Goal: Transaction & Acquisition: Purchase product/service

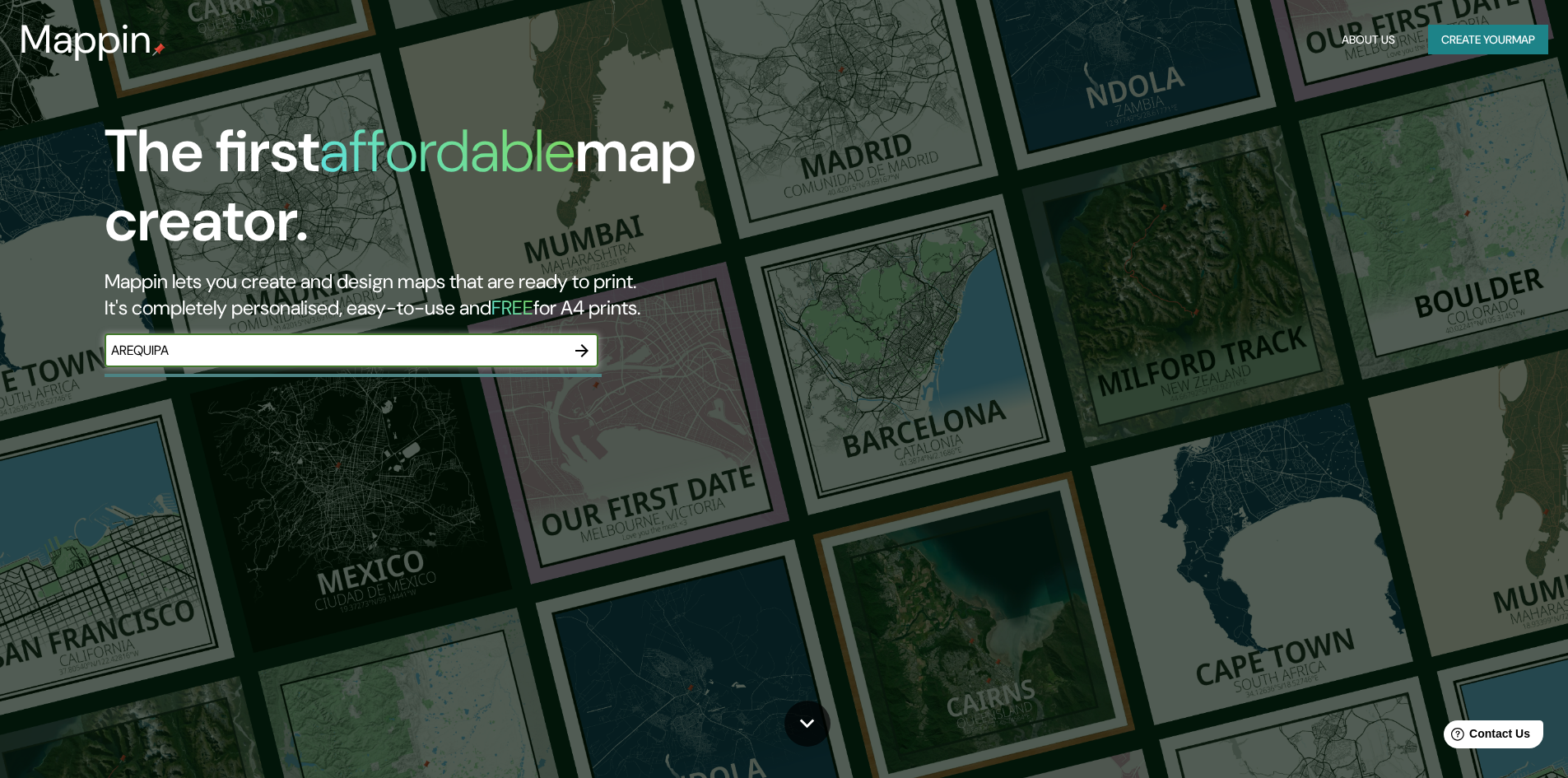
type input "AREQUIPA"
click at [585, 345] on icon "button" at bounding box center [582, 350] width 20 height 20
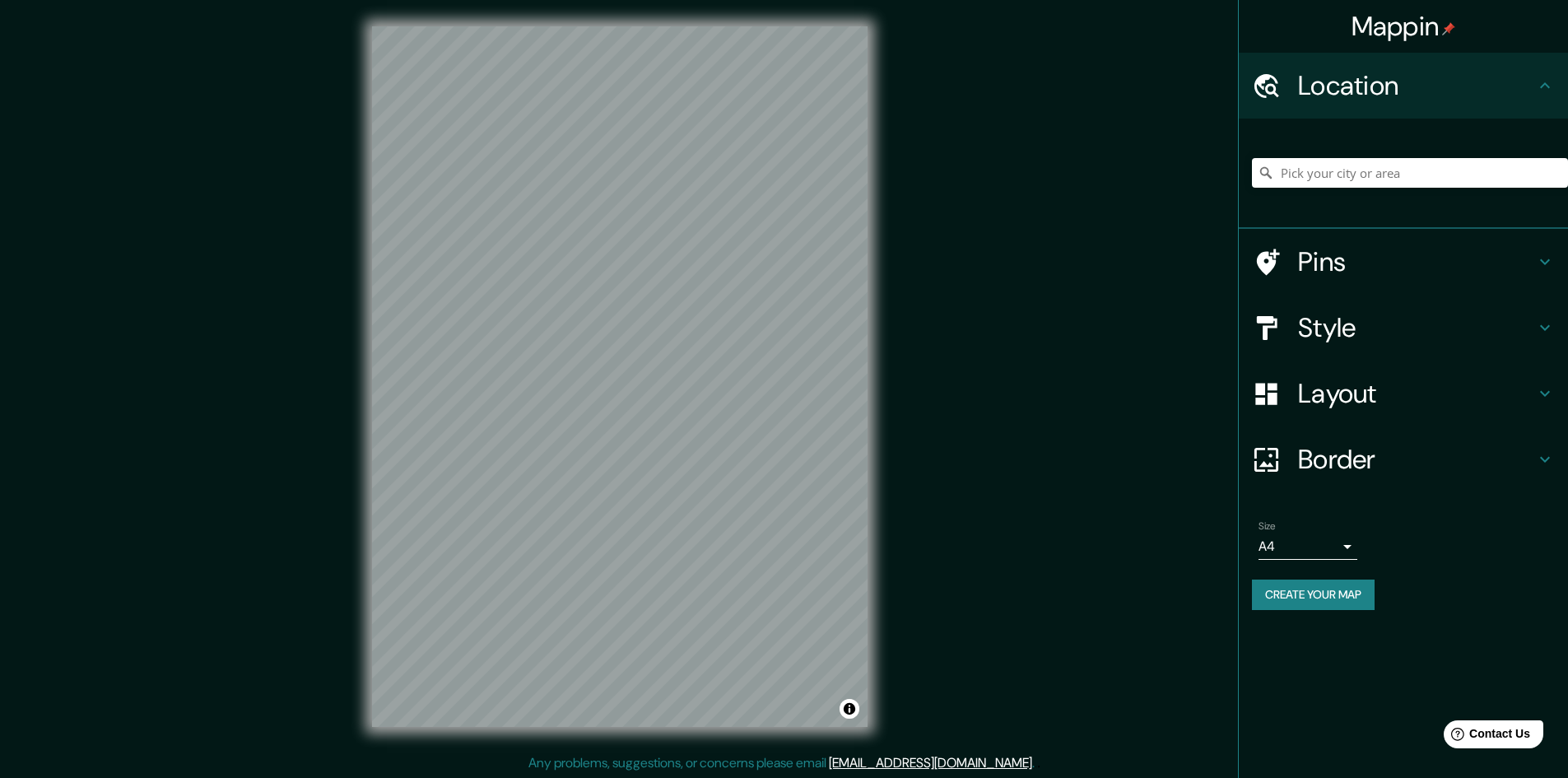
click at [1389, 156] on div at bounding box center [1409, 173] width 316 height 82
click at [1380, 182] on input "Pick your city or area" at bounding box center [1409, 173] width 316 height 29
click at [1468, 181] on input "[GEOGRAPHIC_DATA][US_STATE], [GEOGRAPHIC_DATA], [GEOGRAPHIC_DATA]" at bounding box center [1409, 173] width 316 height 29
click at [1465, 176] on input "[GEOGRAPHIC_DATA][US_STATE], [GEOGRAPHIC_DATA], [GEOGRAPHIC_DATA]" at bounding box center [1409, 173] width 316 height 29
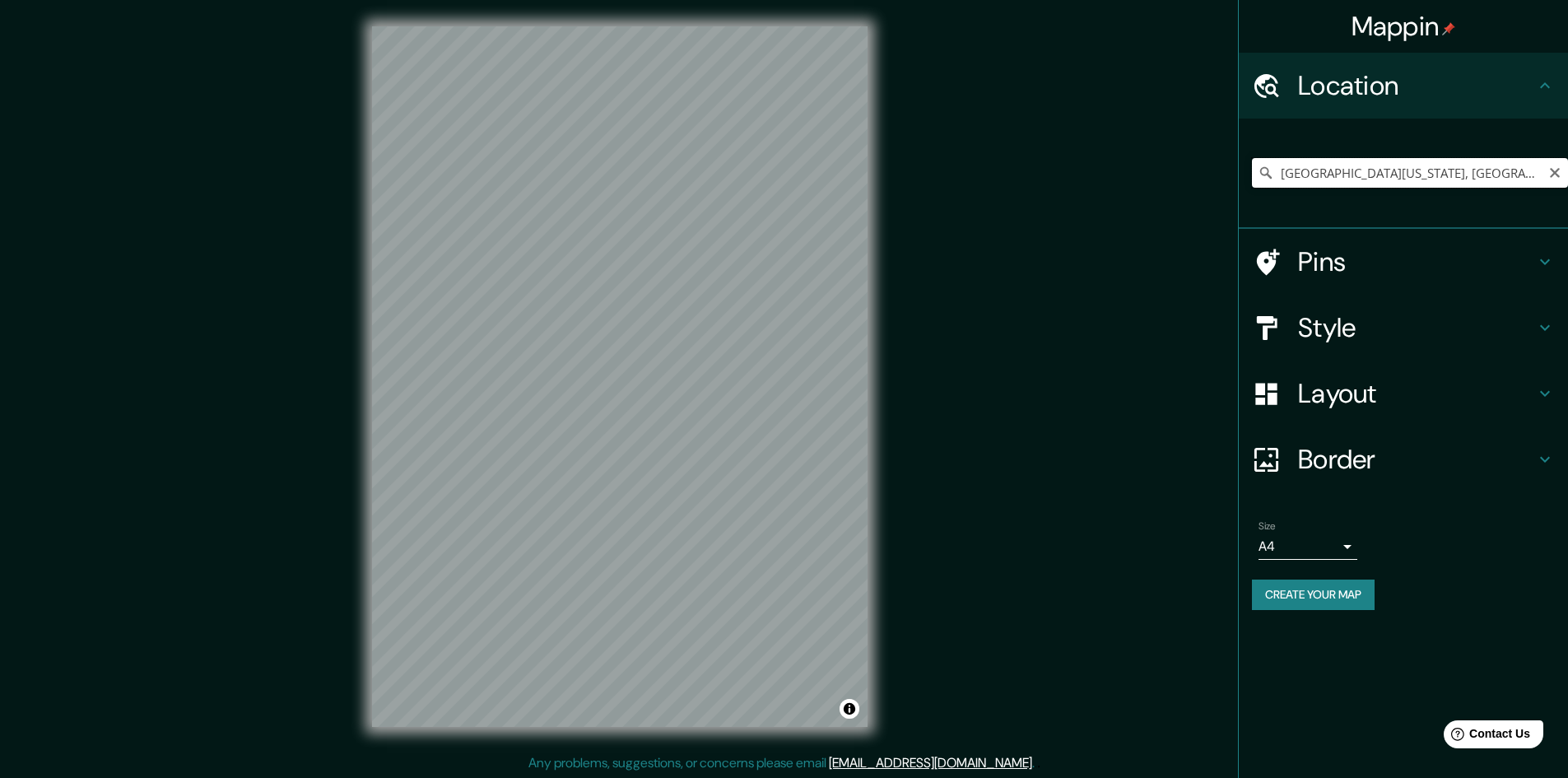
click at [1465, 176] on input "[GEOGRAPHIC_DATA][US_STATE], [GEOGRAPHIC_DATA], [GEOGRAPHIC_DATA]" at bounding box center [1409, 173] width 316 height 29
click at [1302, 167] on input "Calle [PERSON_NAME], [GEOGRAPHIC_DATA], [GEOGRAPHIC_DATA], [GEOGRAPHIC_DATA]" at bounding box center [1409, 173] width 316 height 29
click at [1380, 176] on input "[GEOGRAPHIC_DATA], [GEOGRAPHIC_DATA], [GEOGRAPHIC_DATA]" at bounding box center [1409, 173] width 316 height 29
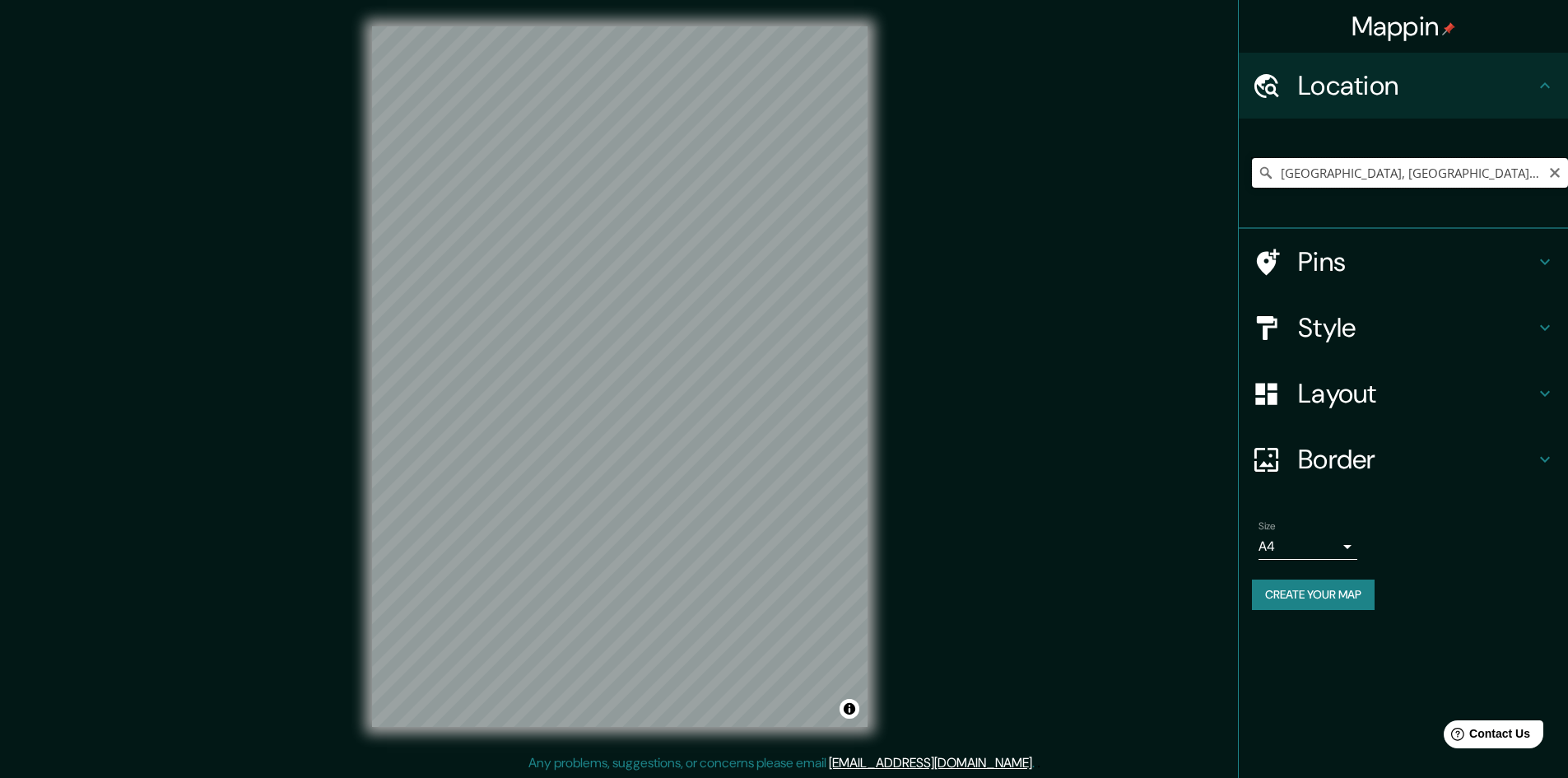
click at [1380, 176] on input "[GEOGRAPHIC_DATA], [GEOGRAPHIC_DATA], [GEOGRAPHIC_DATA]" at bounding box center [1409, 173] width 316 height 29
click at [1380, 177] on input "[GEOGRAPHIC_DATA], [GEOGRAPHIC_DATA], [GEOGRAPHIC_DATA]" at bounding box center [1409, 173] width 316 height 29
click at [318, 105] on div "Mappin Location [GEOGRAPHIC_DATA], [GEOGRAPHIC_DATA], [GEOGRAPHIC_DATA] Pins St…" at bounding box center [784, 390] width 1568 height 780
click at [1288, 167] on input "[GEOGRAPHIC_DATA], [GEOGRAPHIC_DATA], [GEOGRAPHIC_DATA]" at bounding box center [1409, 173] width 316 height 29
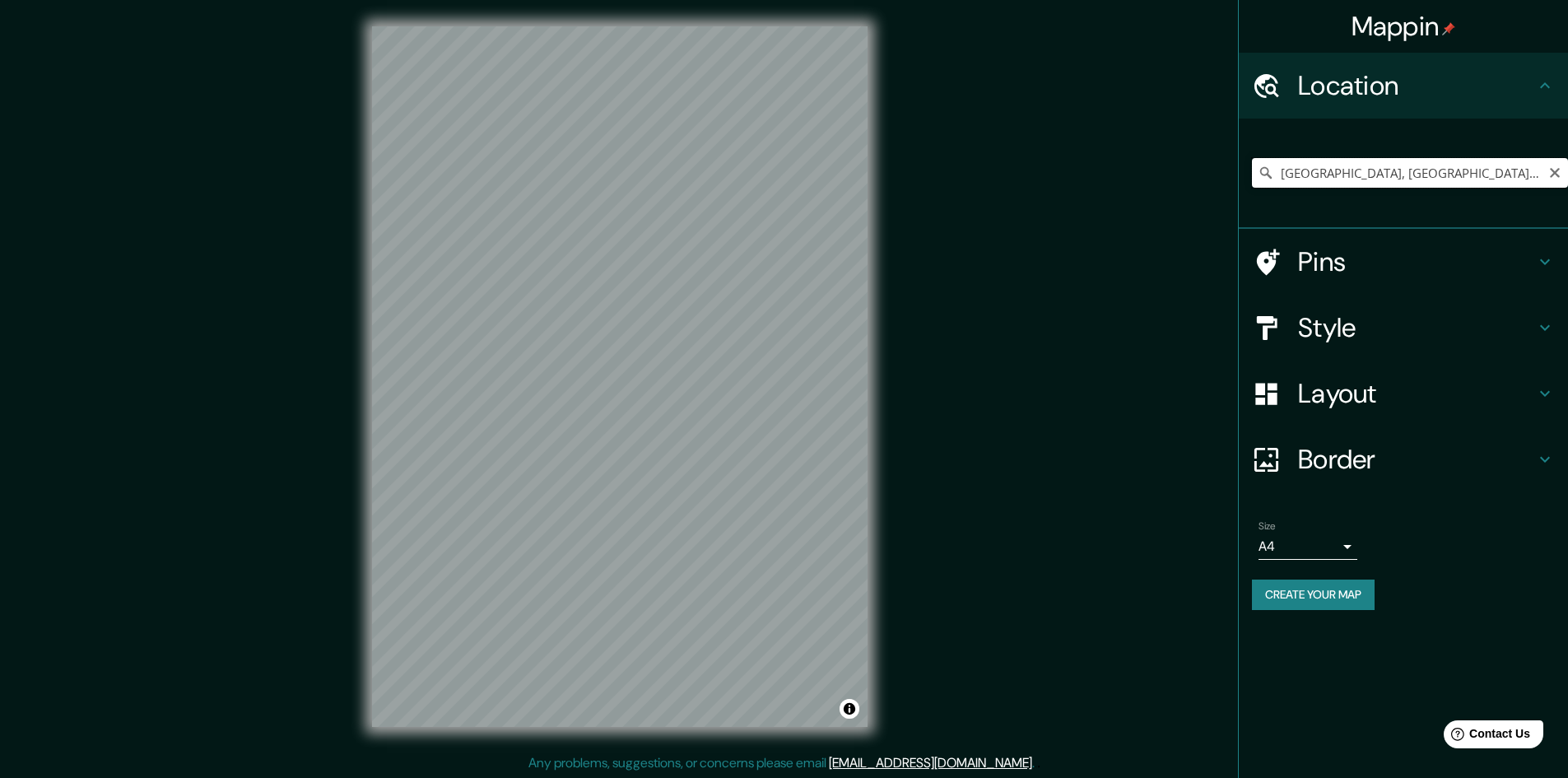
click at [1288, 167] on input "[GEOGRAPHIC_DATA], [GEOGRAPHIC_DATA], [GEOGRAPHIC_DATA]" at bounding box center [1409, 173] width 316 height 29
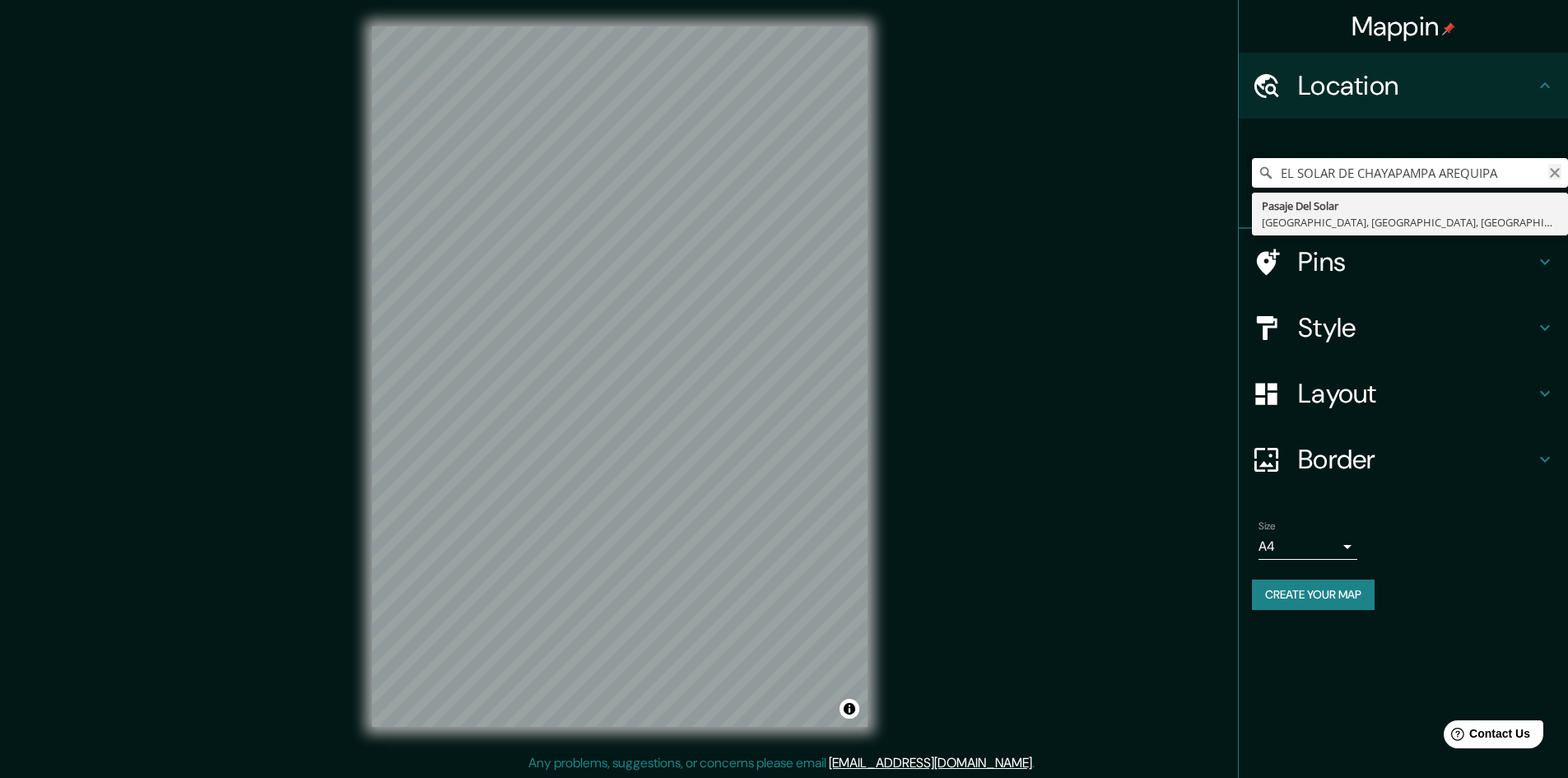
type input "EL SOLAR DE CHAYAPAMPA AREQUIPA"
click at [1550, 174] on icon "Clear" at bounding box center [1554, 173] width 13 height 13
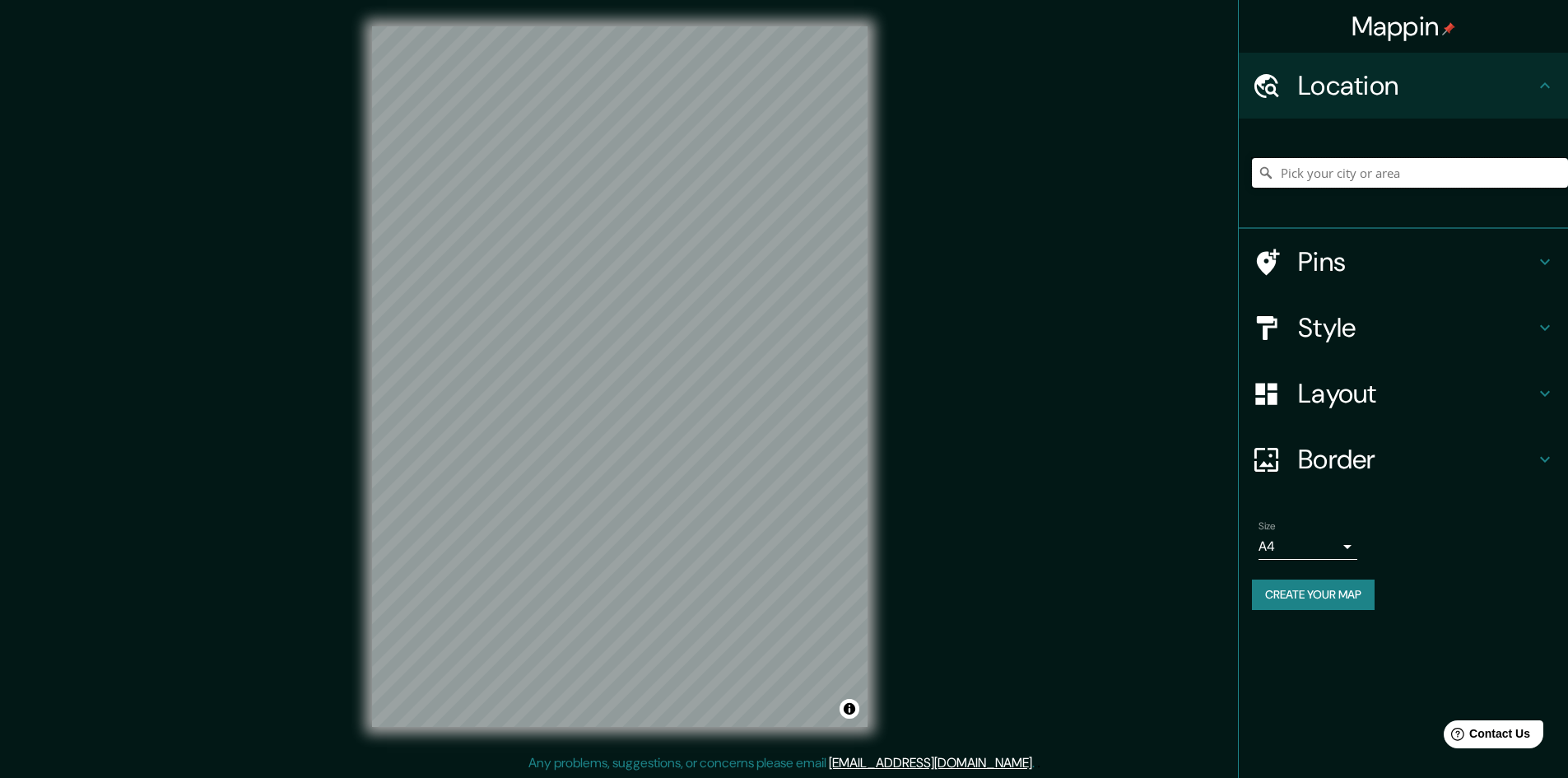
scroll to position [2, 0]
click at [1342, 177] on input "Pick your city or area" at bounding box center [1409, 173] width 316 height 29
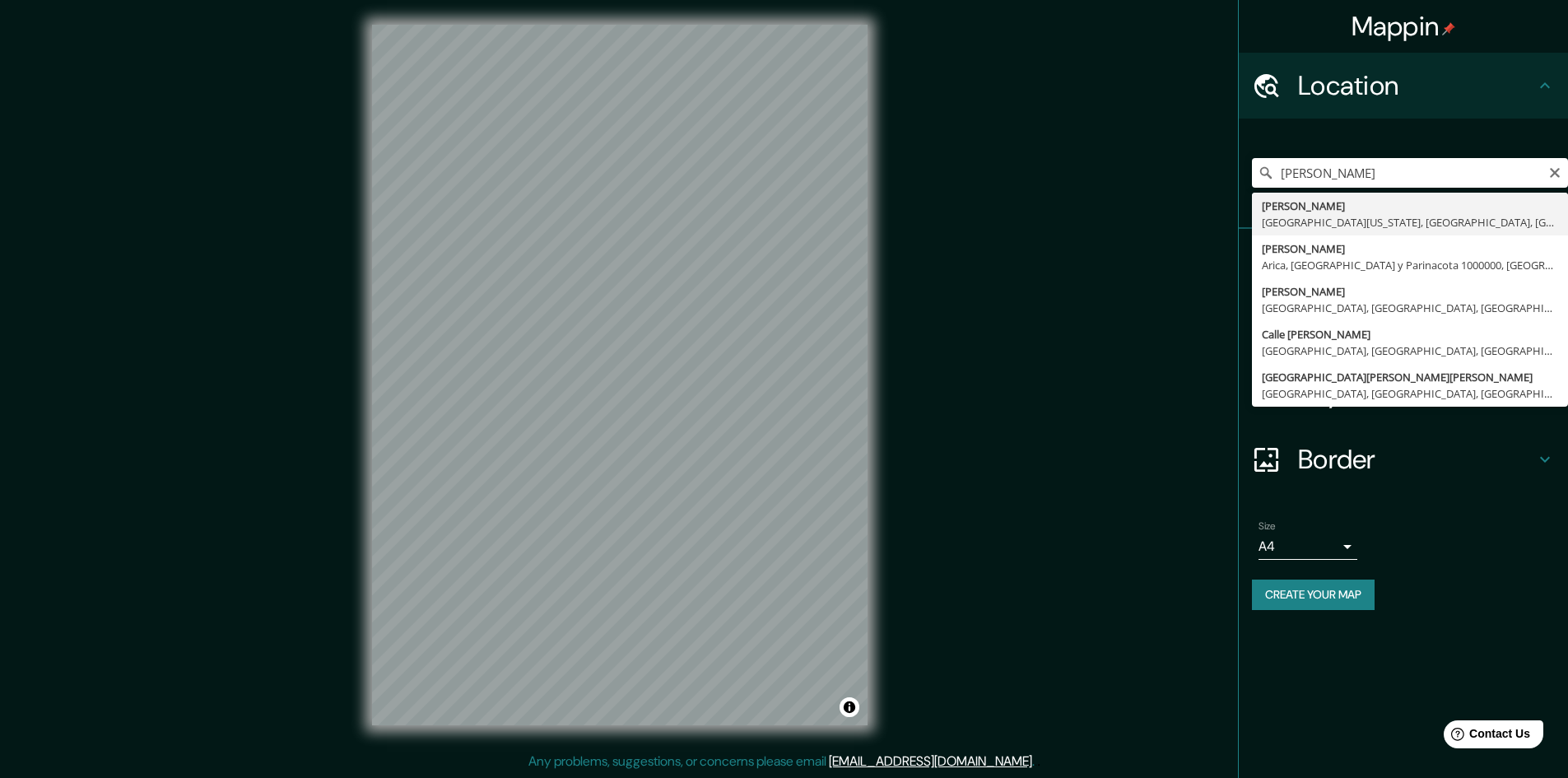
type input "[PERSON_NAME], [GEOGRAPHIC_DATA][US_STATE], [GEOGRAPHIC_DATA], [GEOGRAPHIC_DATA]"
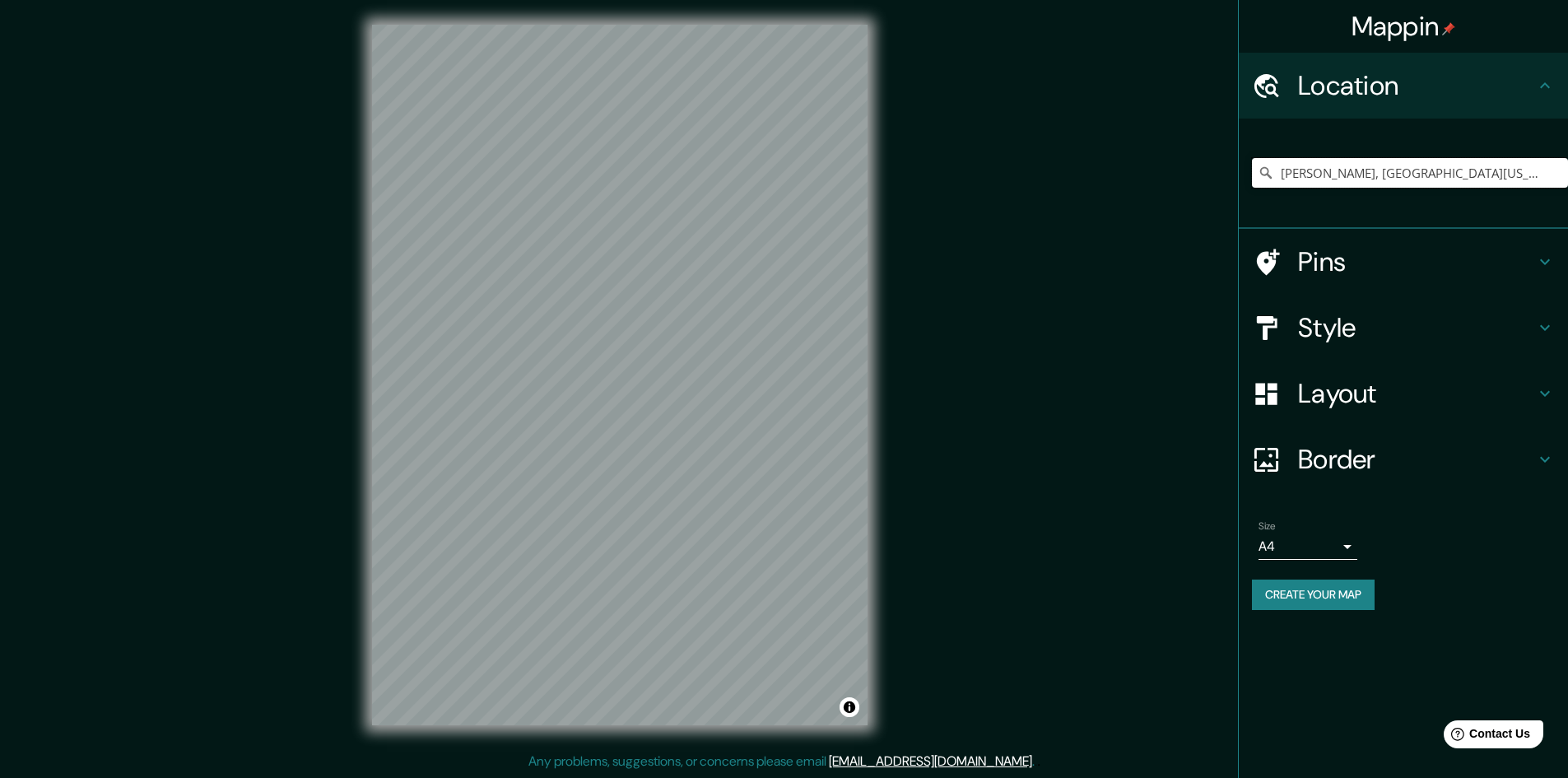
scroll to position [0, 0]
click at [1398, 391] on h4 "Layout" at bounding box center [1416, 393] width 237 height 33
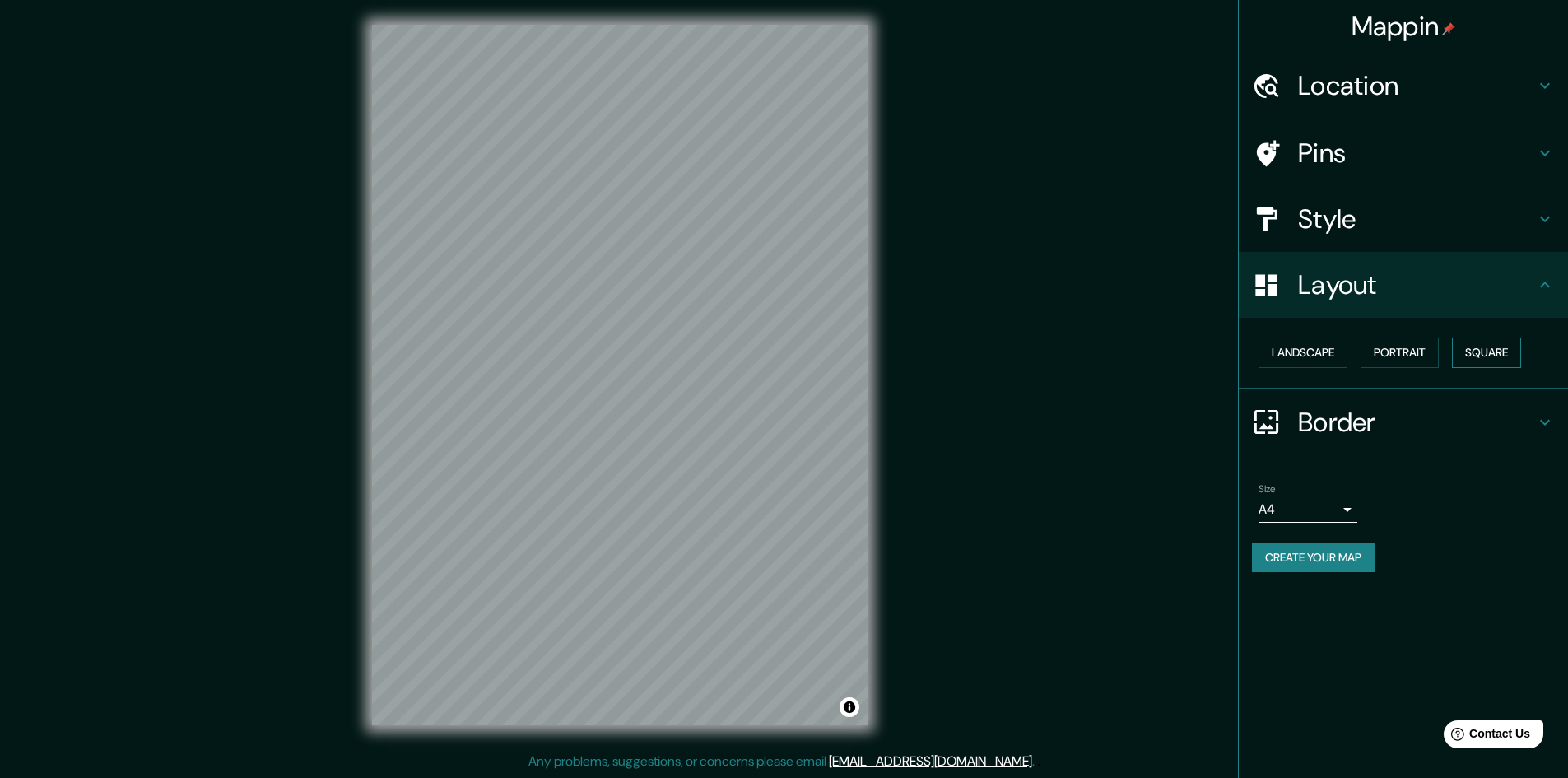
click at [1477, 347] on button "Square" at bounding box center [1486, 352] width 69 height 30
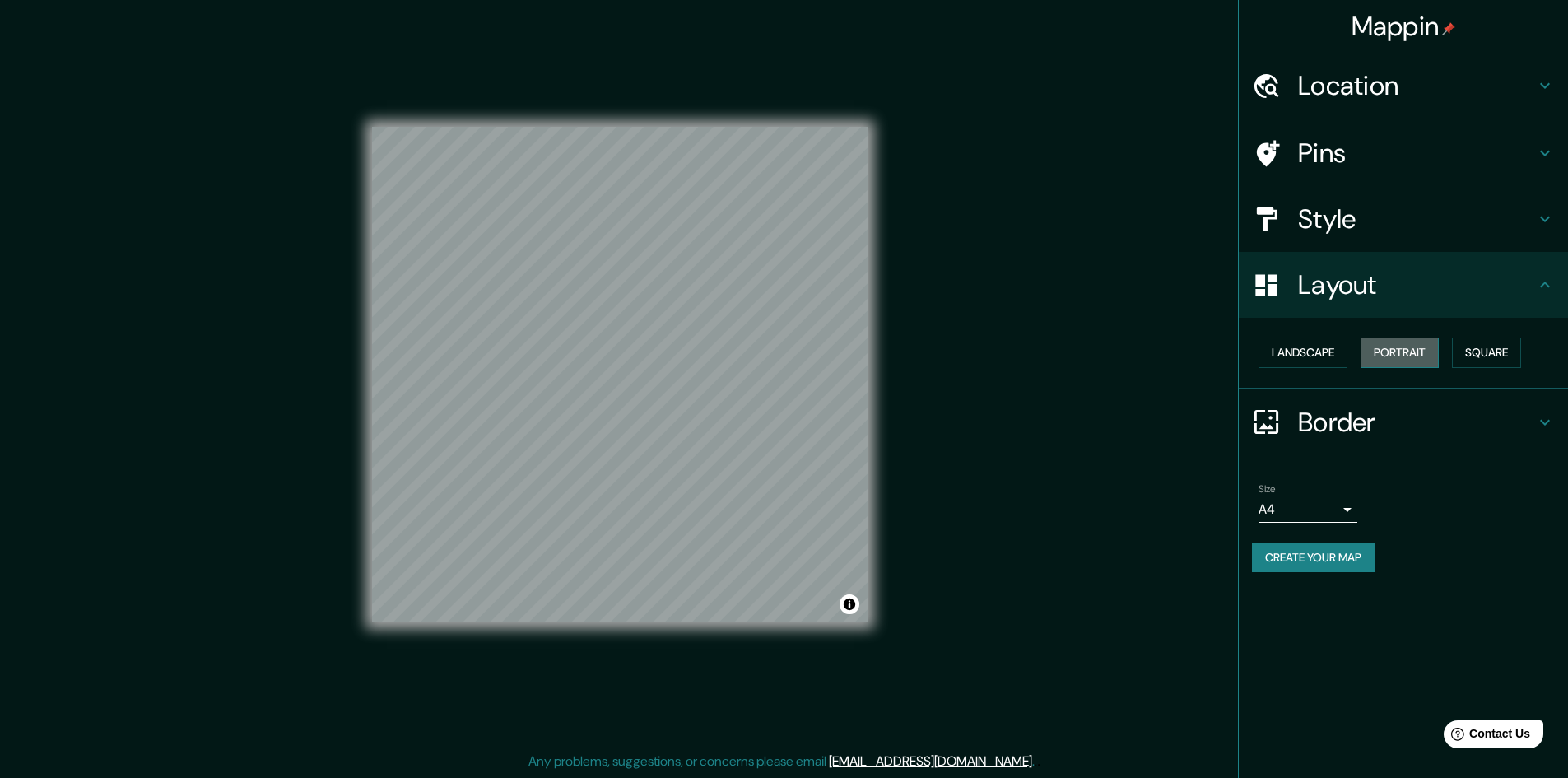
click at [1409, 355] on button "Portrait" at bounding box center [1399, 352] width 78 height 30
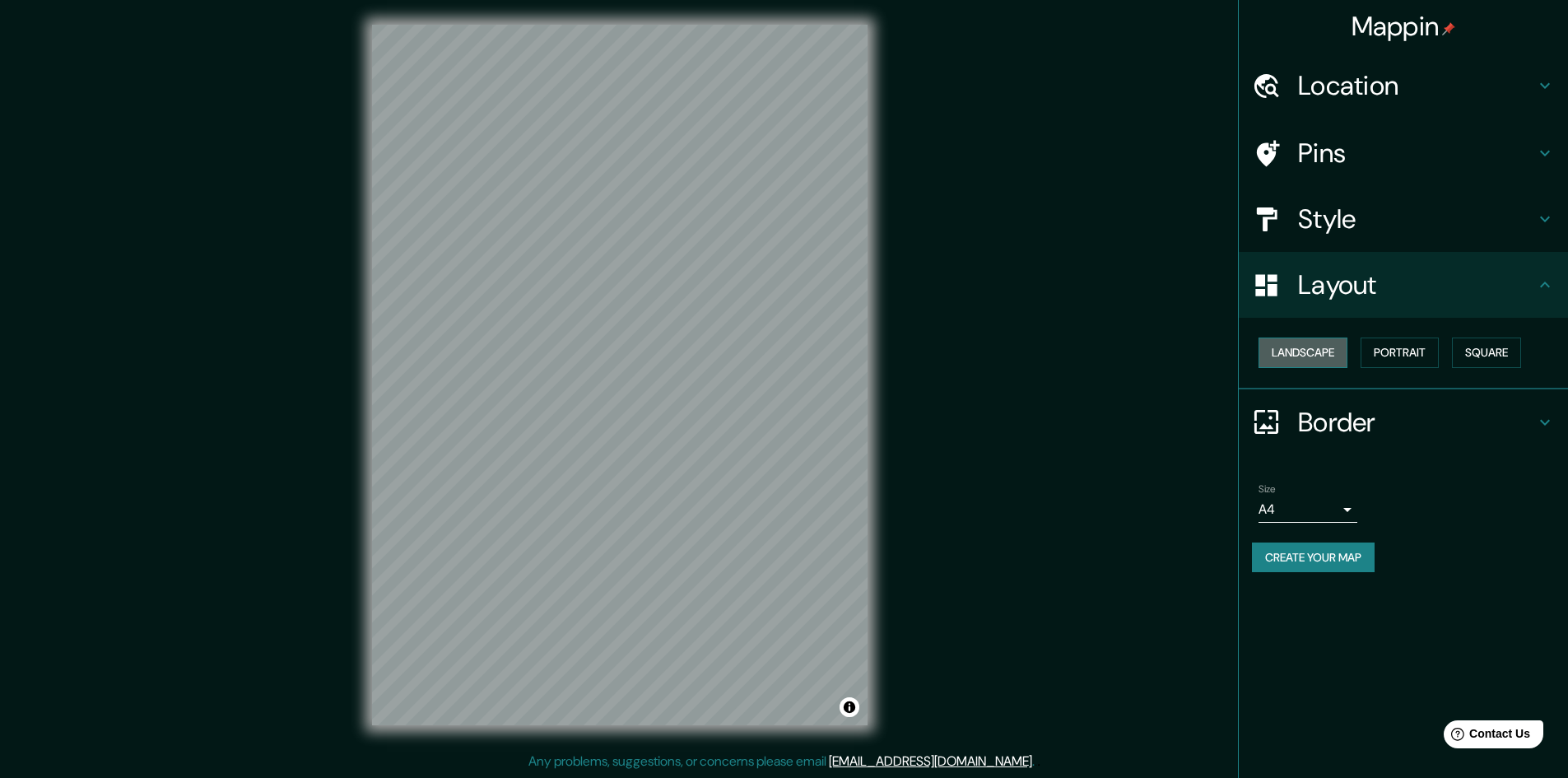
click at [1284, 341] on button "Landscape" at bounding box center [1303, 352] width 89 height 30
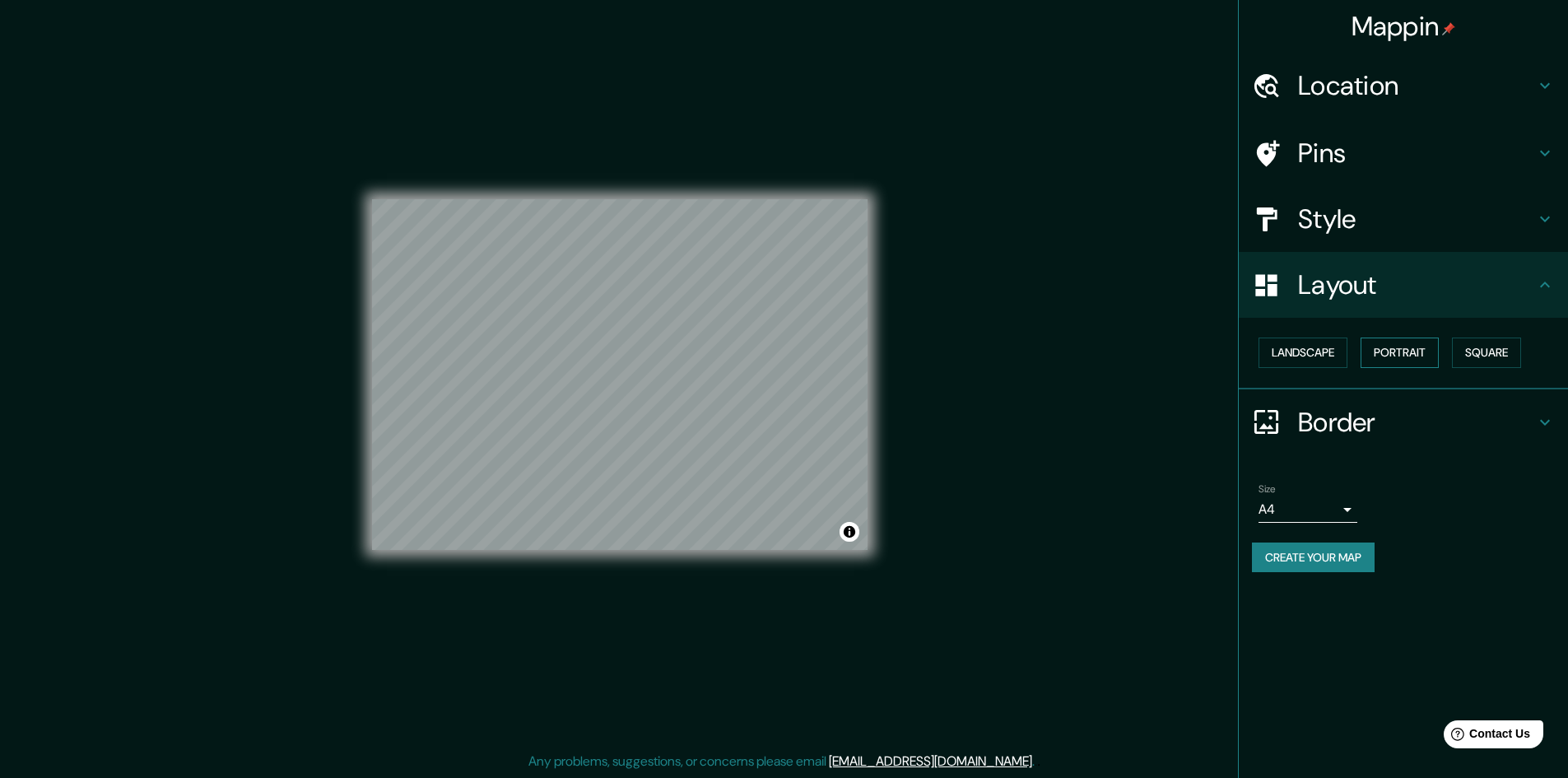
click at [1354, 354] on div "Landscape [GEOGRAPHIC_DATA]" at bounding box center [1409, 353] width 316 height 44
click at [1378, 348] on button "Portrait" at bounding box center [1399, 352] width 78 height 30
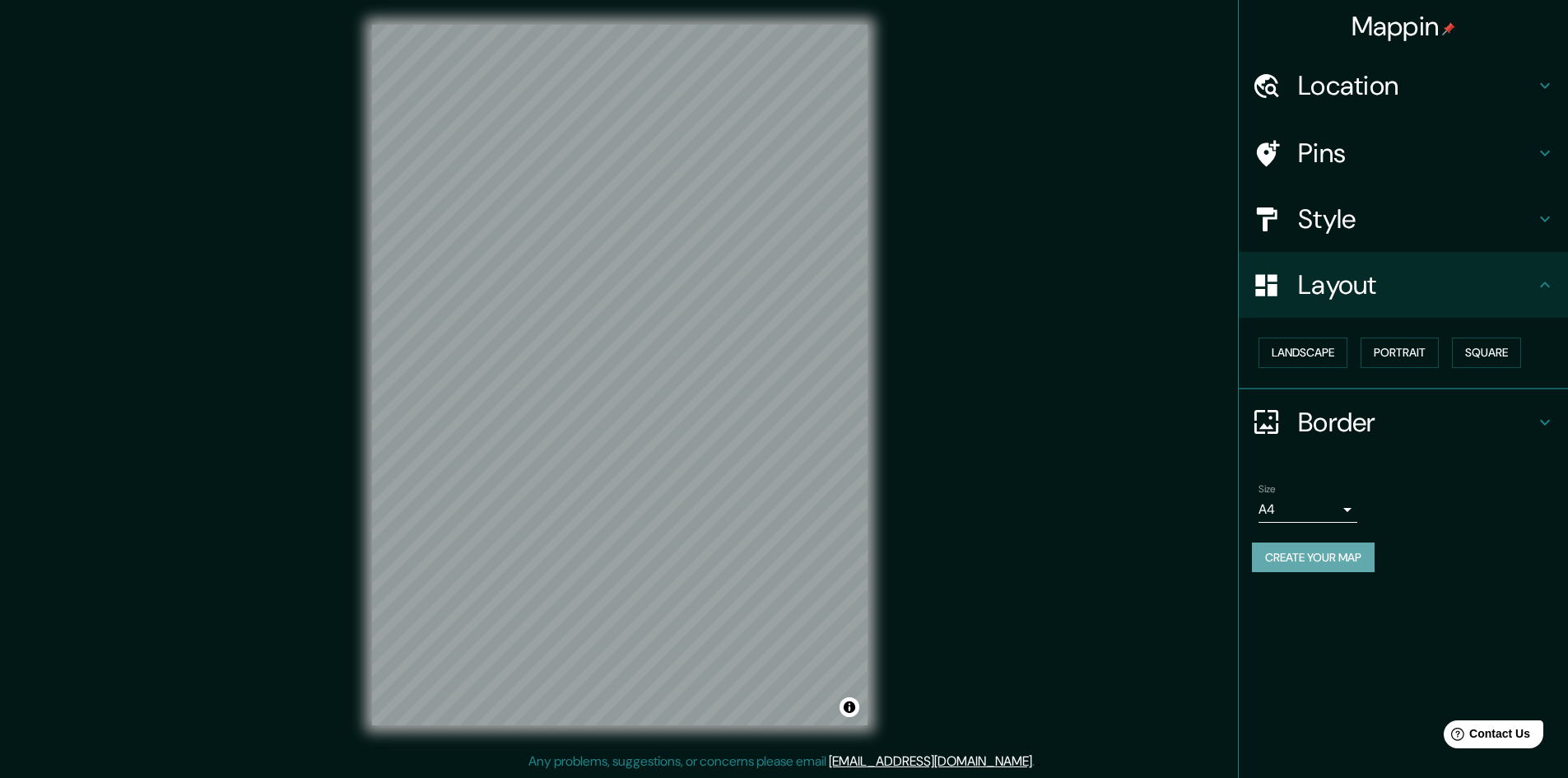
click at [1335, 555] on button "Create your map" at bounding box center [1313, 557] width 122 height 30
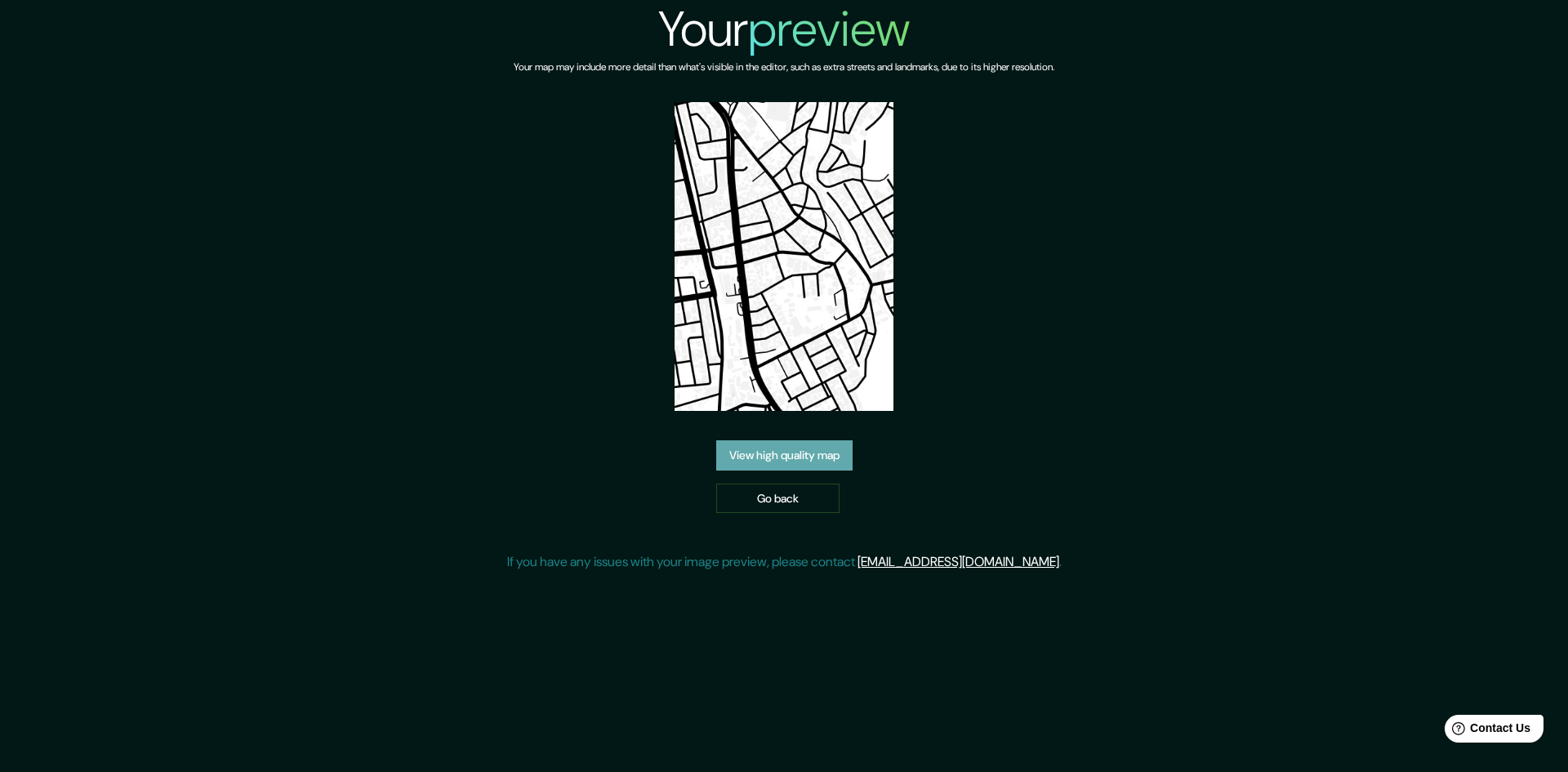
click at [719, 441] on link "View high quality map" at bounding box center [784, 455] width 136 height 30
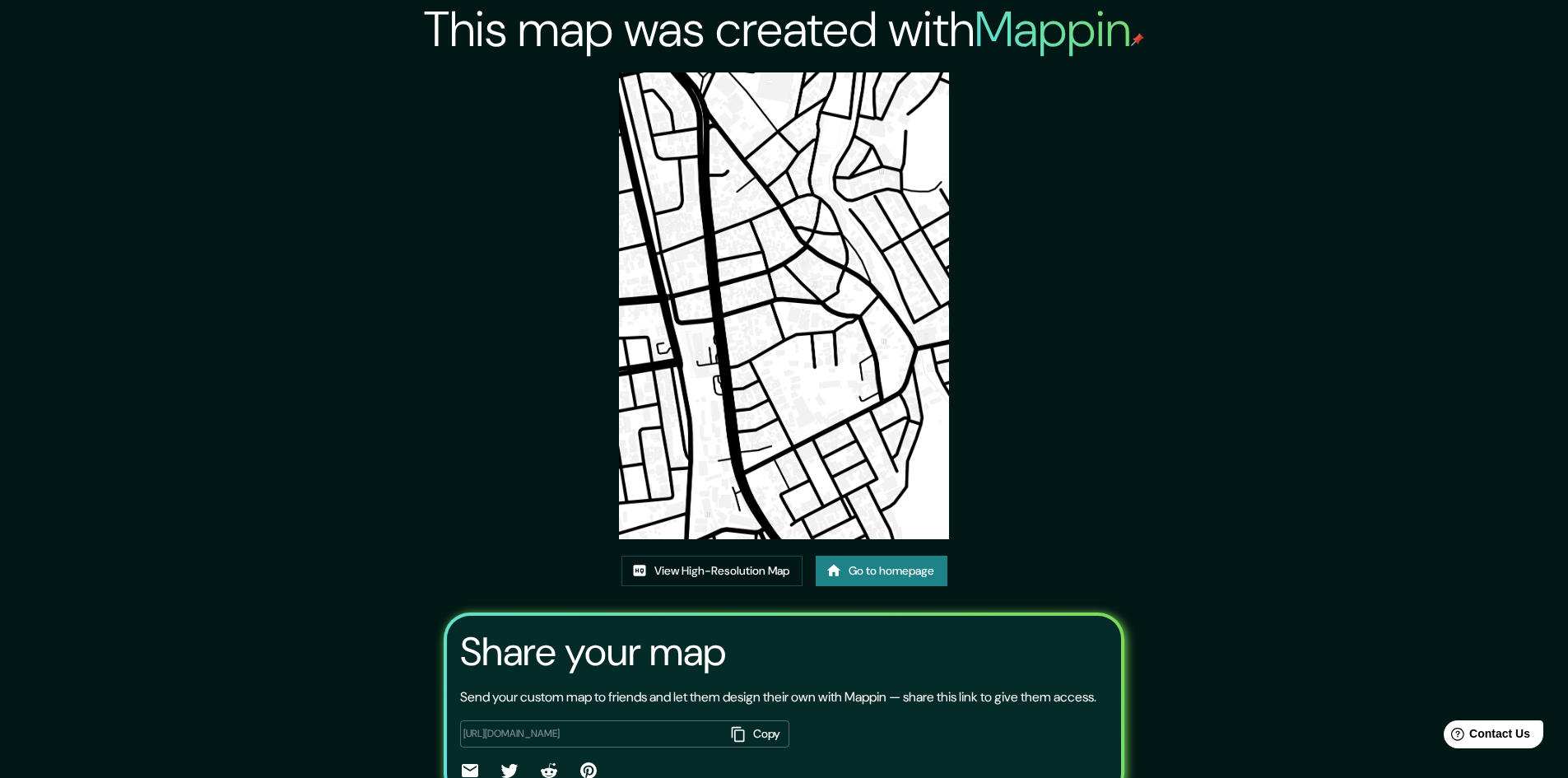
click at [786, 392] on img at bounding box center [784, 305] width 330 height 467
click at [828, 568] on icon at bounding box center [834, 570] width 16 height 16
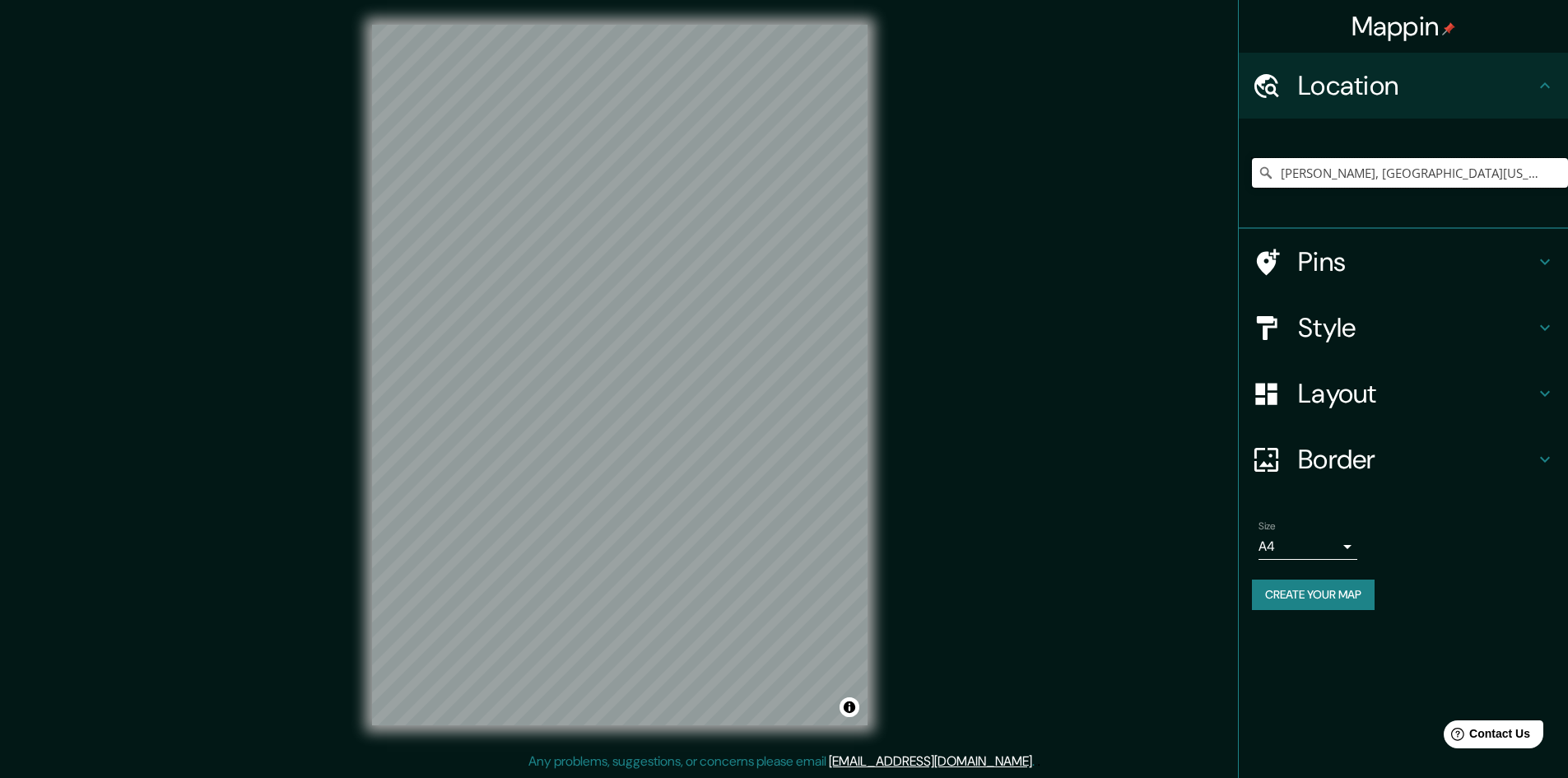
click at [1490, 162] on input "[PERSON_NAME], [GEOGRAPHIC_DATA][US_STATE], [GEOGRAPHIC_DATA], [GEOGRAPHIC_DATA]" at bounding box center [1409, 173] width 316 height 29
click at [1521, 174] on input "[PERSON_NAME], [GEOGRAPHIC_DATA][US_STATE], [GEOGRAPHIC_DATA], [GEOGRAPHIC_DATA]" at bounding box center [1409, 173] width 316 height 29
type input "[PERSON_NAME], [GEOGRAPHIC_DATA][US_STATE], [GEOGRAPHIC_DATA], [GEOGRAPHIC_DATA]"
click at [1521, 392] on h4 "Layout" at bounding box center [1416, 393] width 237 height 33
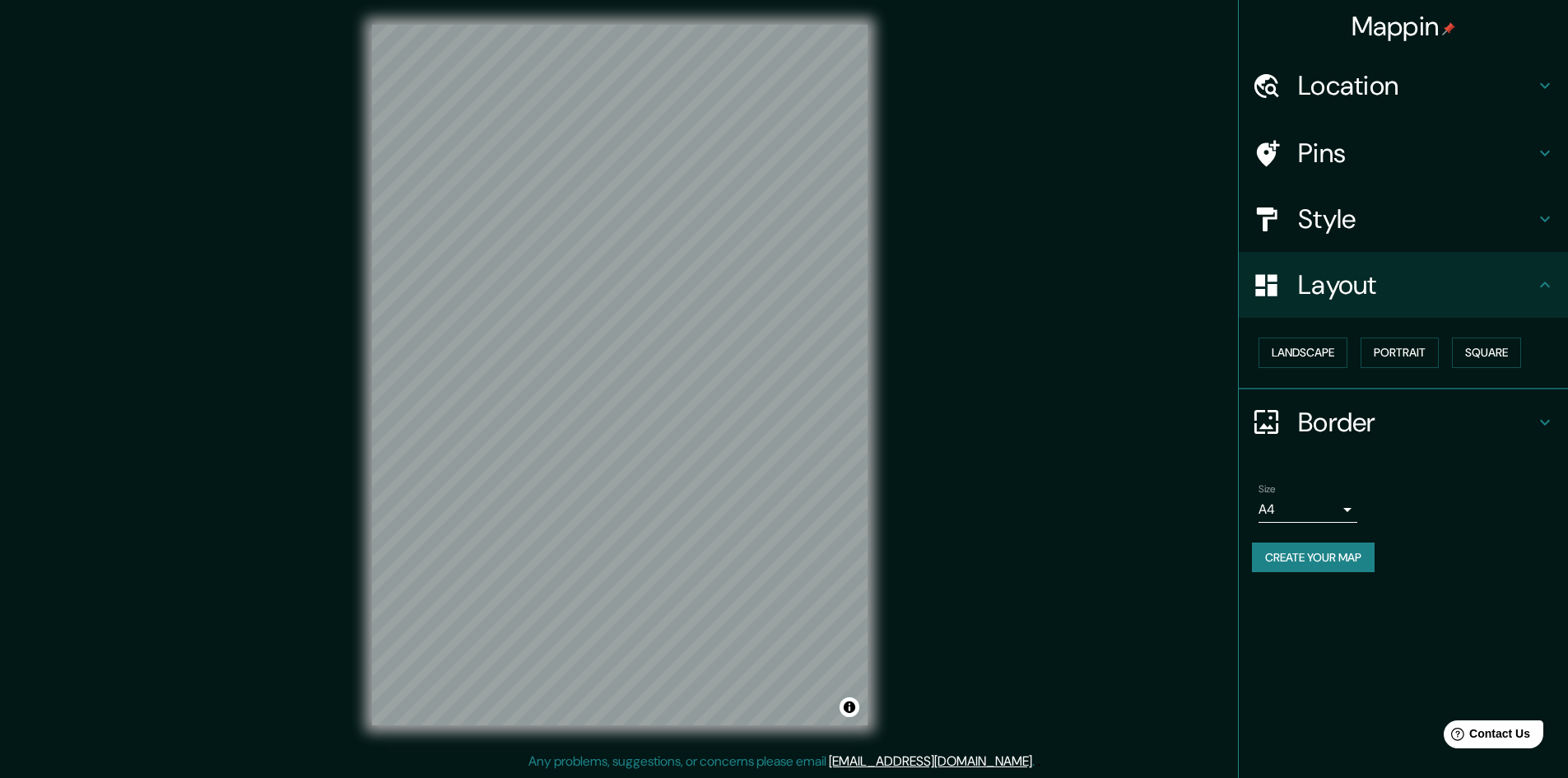
click at [1512, 413] on h4 "Border" at bounding box center [1416, 423] width 237 height 33
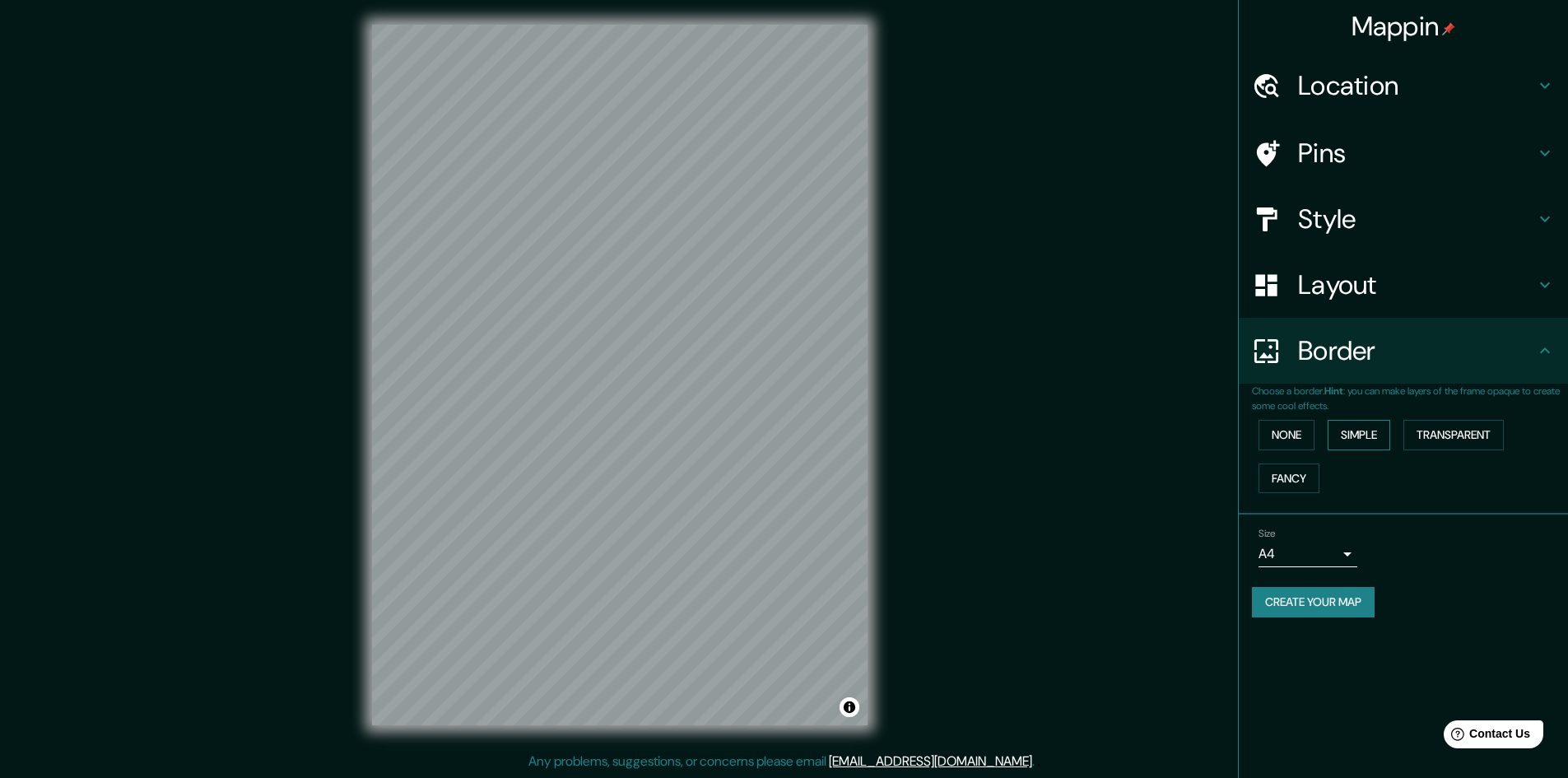
click at [1366, 429] on button "Simple" at bounding box center [1359, 435] width 63 height 30
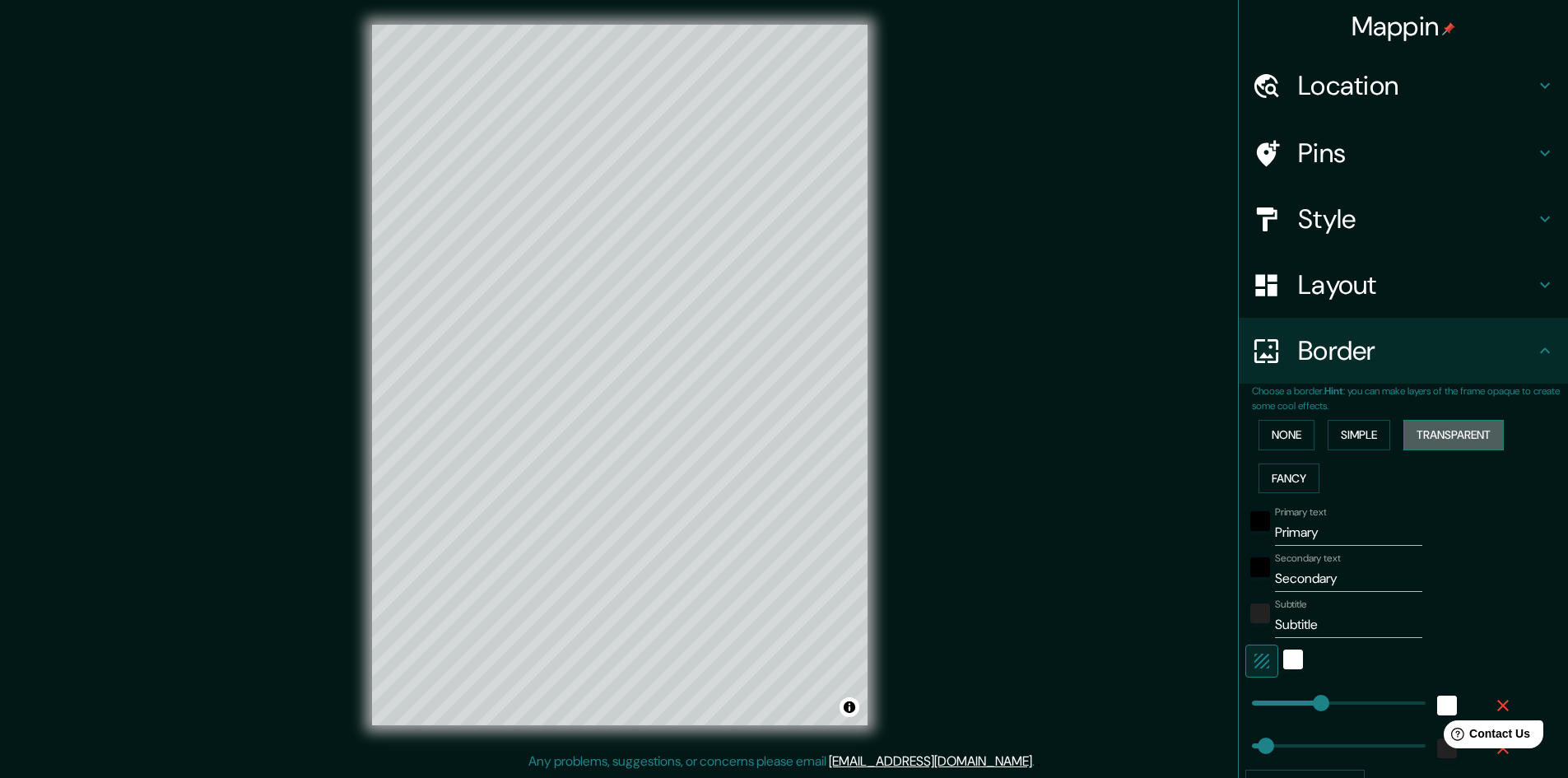
click at [1446, 432] on button "Transparent" at bounding box center [1453, 435] width 100 height 30
drag, startPoint x: 1254, startPoint y: 434, endPoint x: 1290, endPoint y: 391, distance: 56.1
click at [1259, 433] on button "None" at bounding box center [1286, 435] width 56 height 30
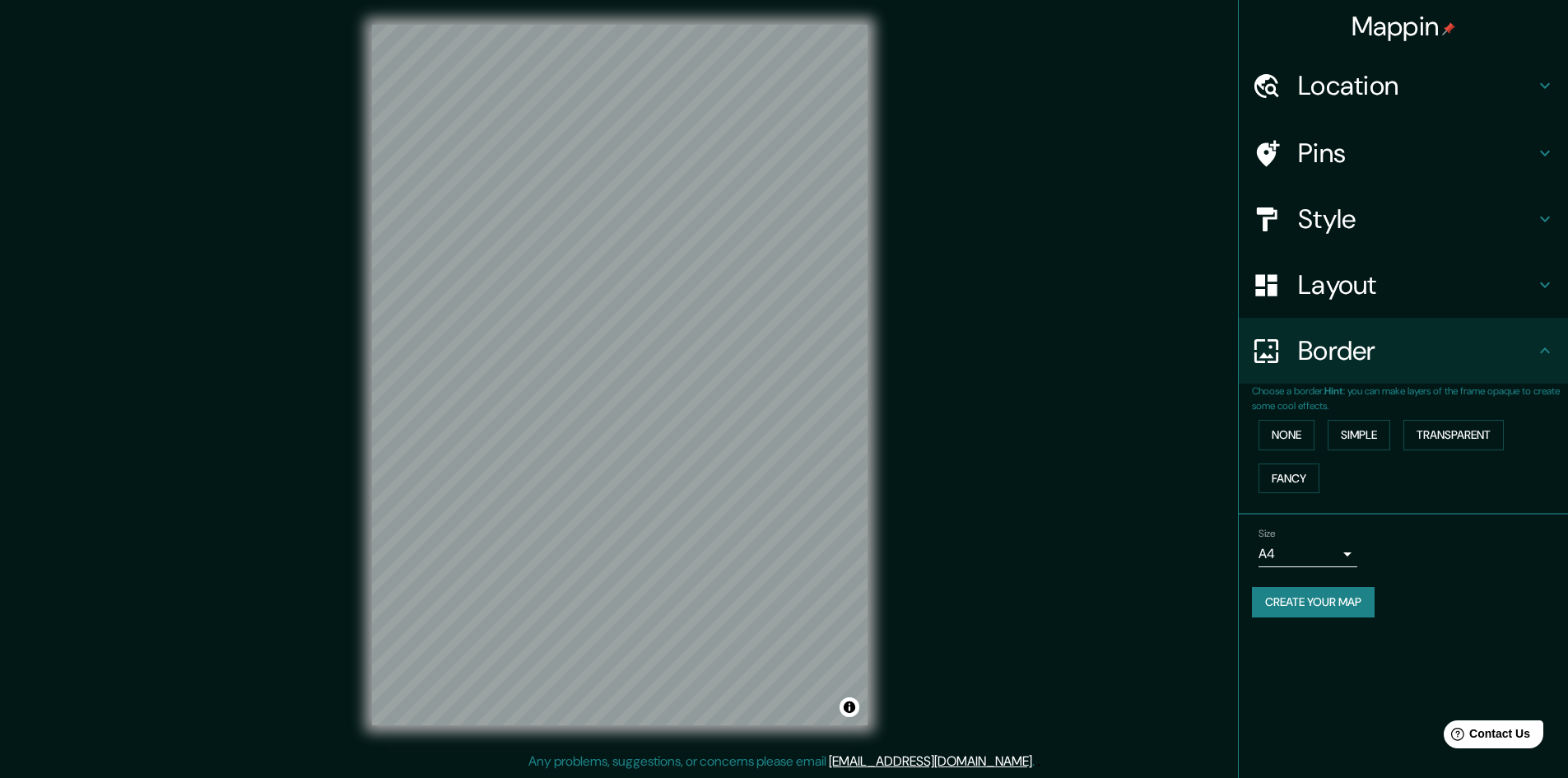
click at [1429, 194] on div "Style" at bounding box center [1403, 219] width 329 height 66
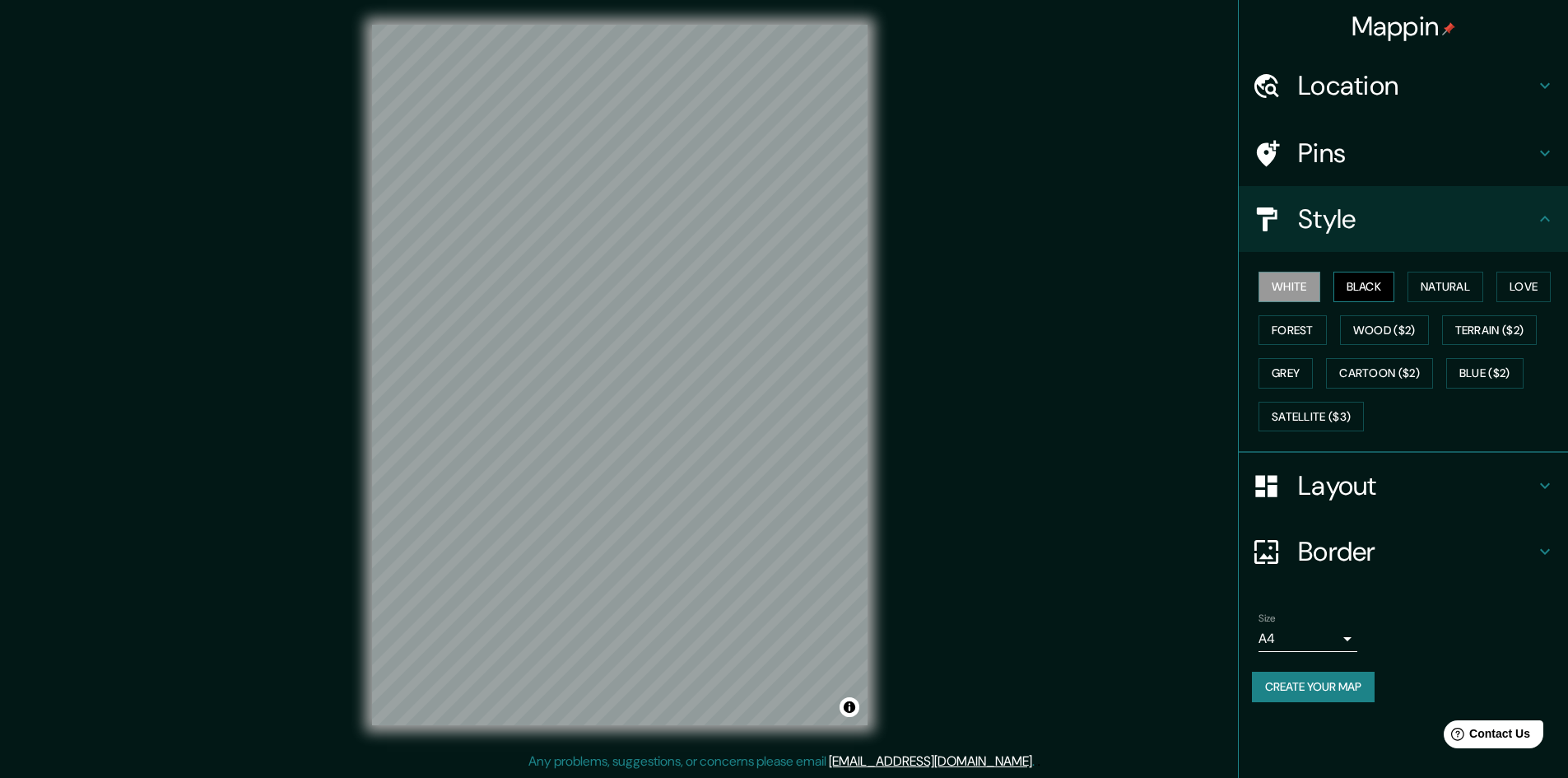
click at [1380, 286] on button "Black" at bounding box center [1365, 286] width 62 height 30
click at [1468, 292] on button "Natural" at bounding box center [1446, 286] width 76 height 30
click at [1551, 276] on button "Love" at bounding box center [1523, 286] width 54 height 30
click at [1286, 328] on button "Forest" at bounding box center [1292, 330] width 68 height 30
click at [1450, 289] on button "Natural" at bounding box center [1446, 286] width 76 height 30
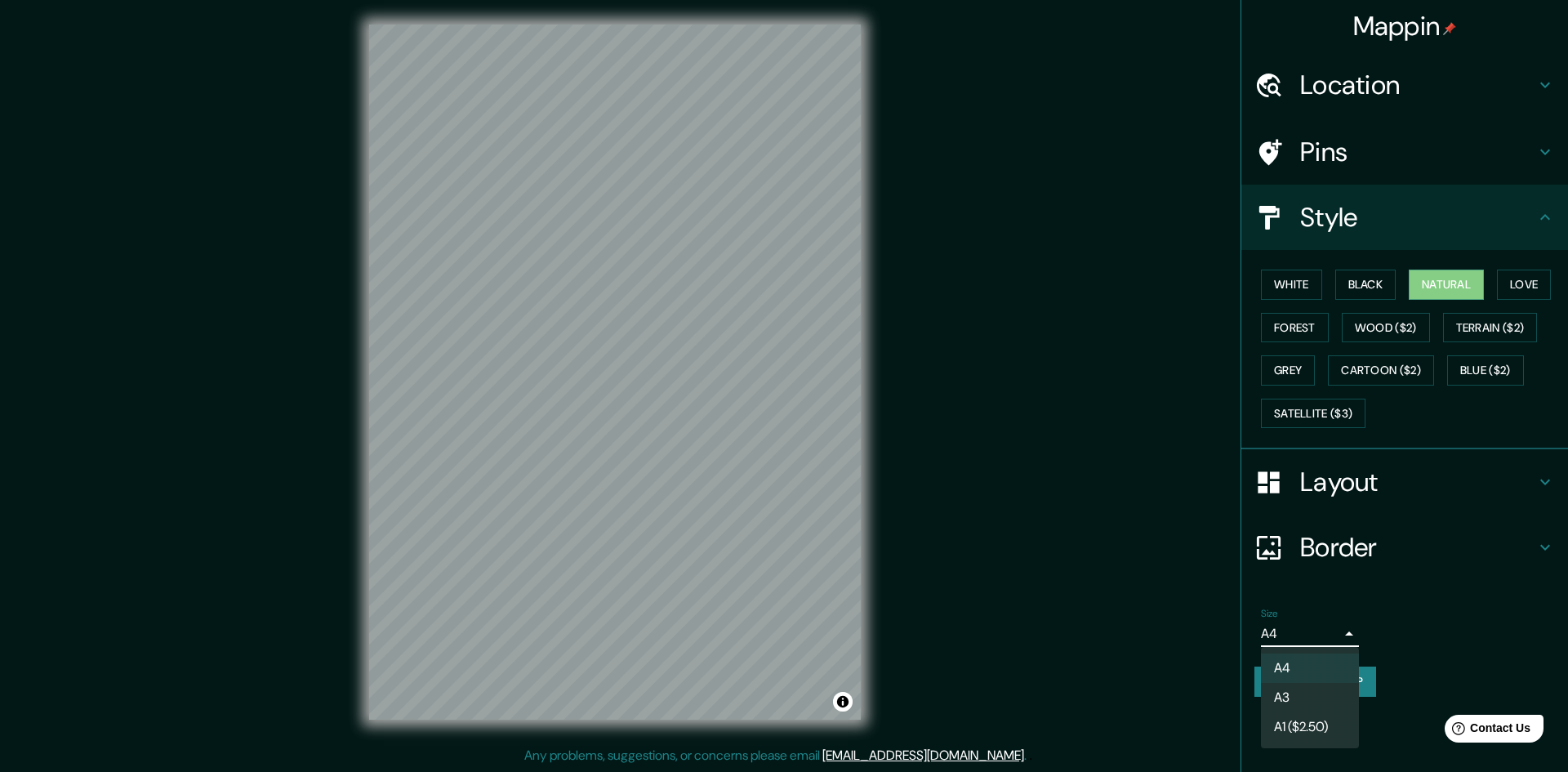
click at [1334, 644] on body "Mappin Location Hernando De Luque, Cerro Colorado, Departamento de Arequipa, Pe…" at bounding box center [784, 384] width 1568 height 772
click at [1317, 672] on li "A4" at bounding box center [1310, 668] width 98 height 29
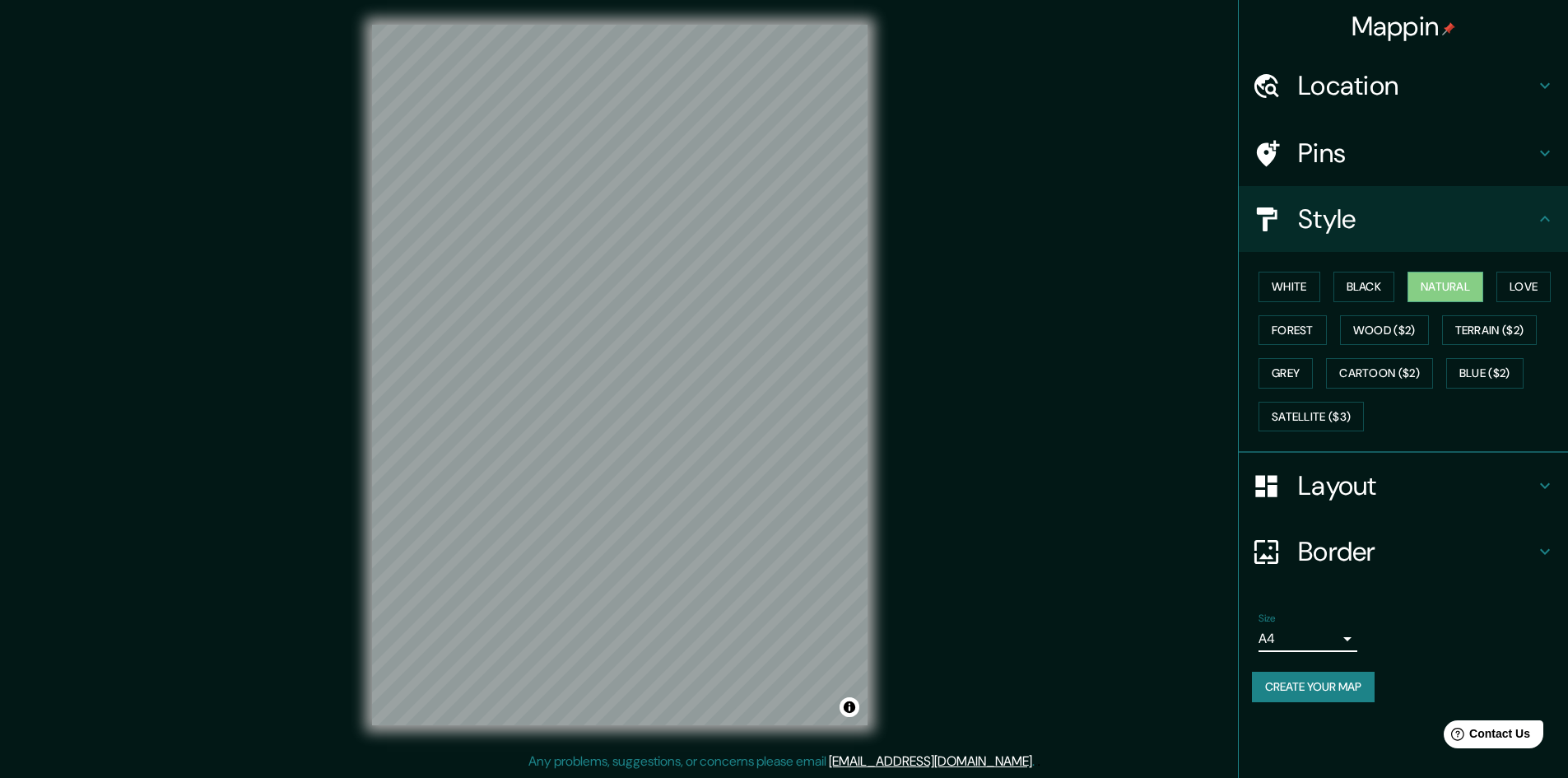
click at [1338, 645] on body "Mappin Location Hernando De Luque, Cerro Colorado, Departamento de Arequipa, Pe…" at bounding box center [784, 387] width 1568 height 778
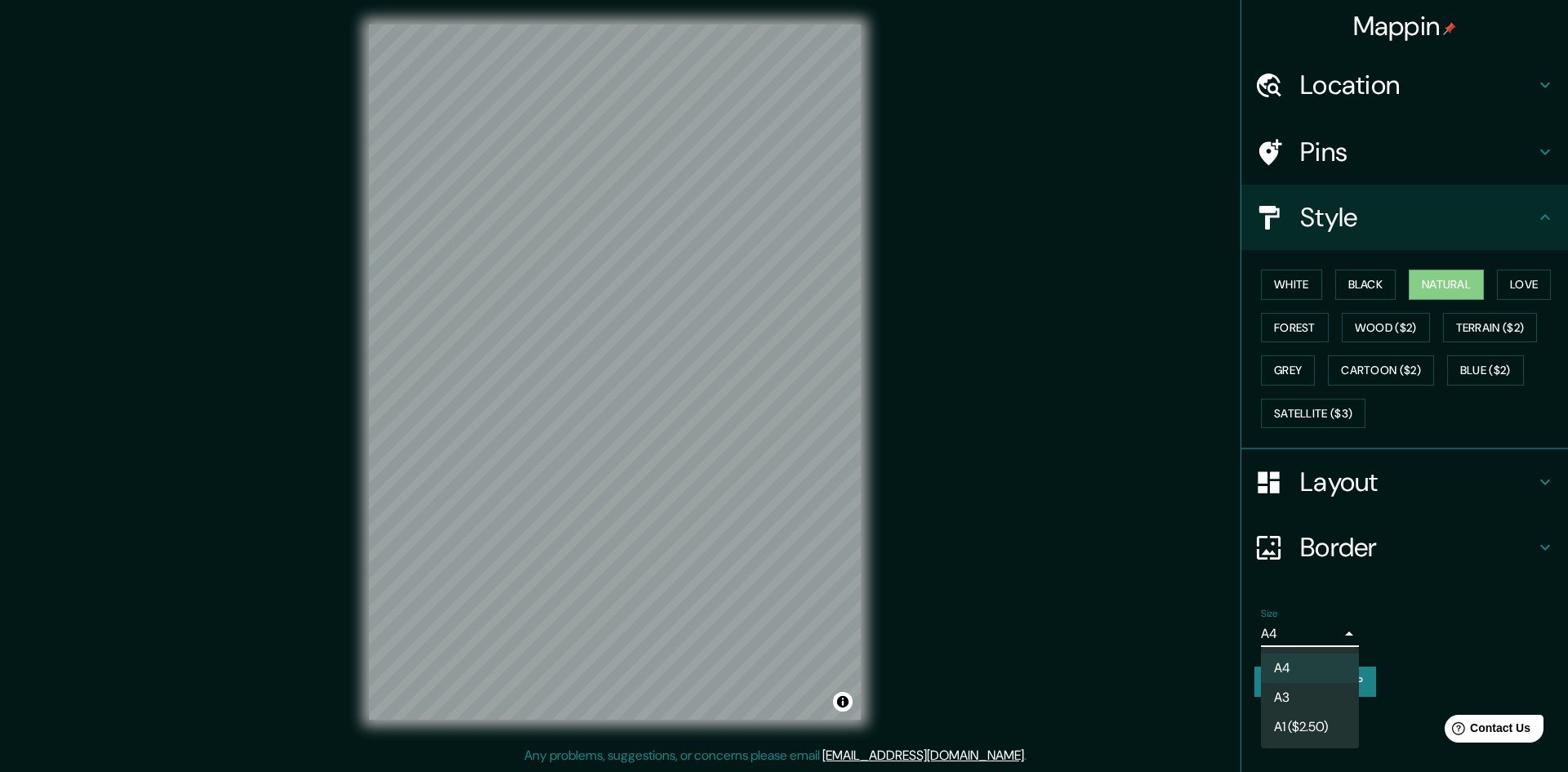
click at [1323, 704] on li "A3" at bounding box center [1310, 698] width 98 height 29
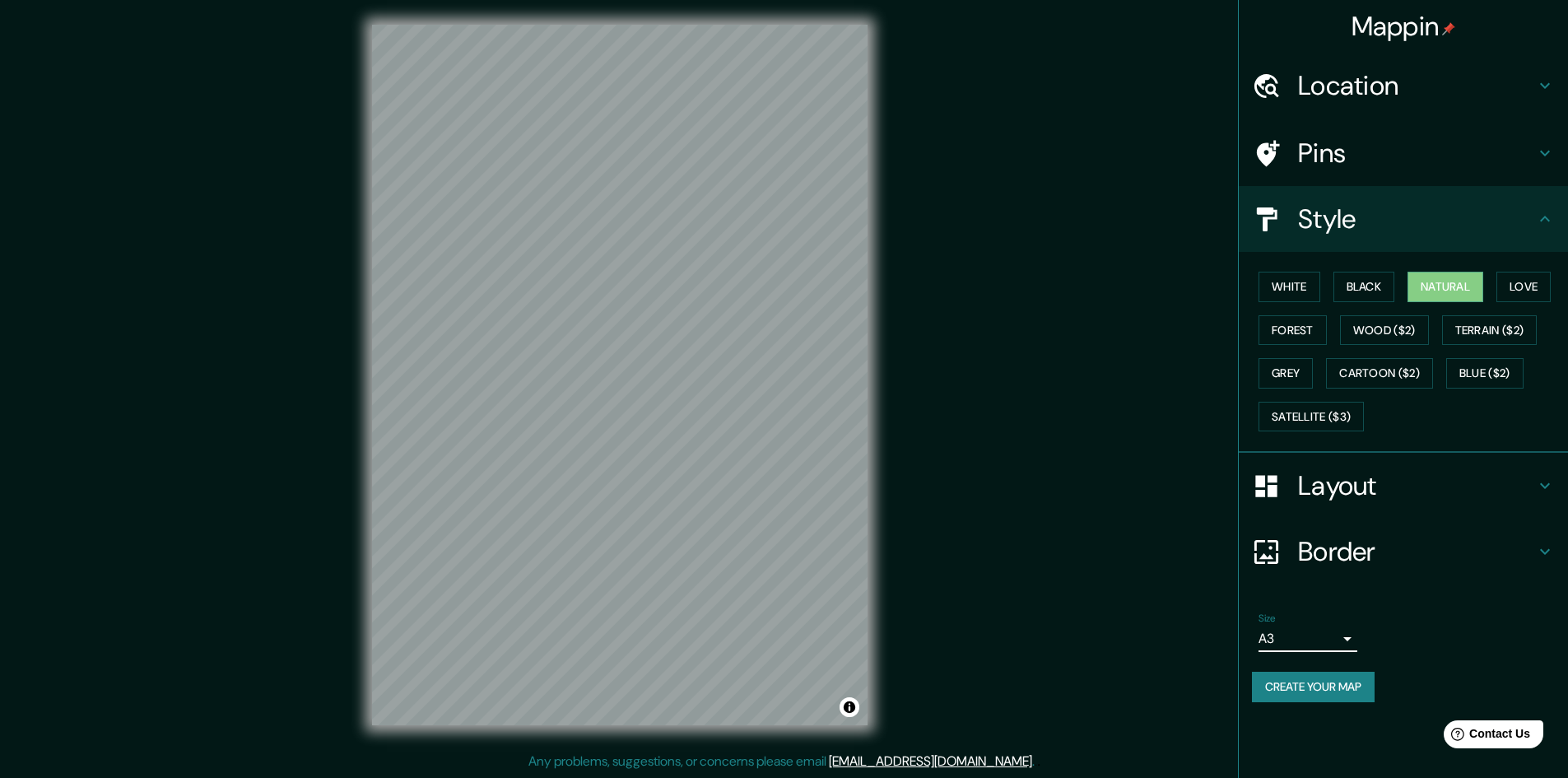
click at [1346, 690] on button "Create your map" at bounding box center [1313, 687] width 122 height 30
click at [1336, 683] on button "Create your map" at bounding box center [1313, 687] width 122 height 30
click at [1317, 638] on body "Mappin Location Hernando De Luque, Cerro Colorado, Departamento de Arequipa, Pe…" at bounding box center [784, 387] width 1568 height 778
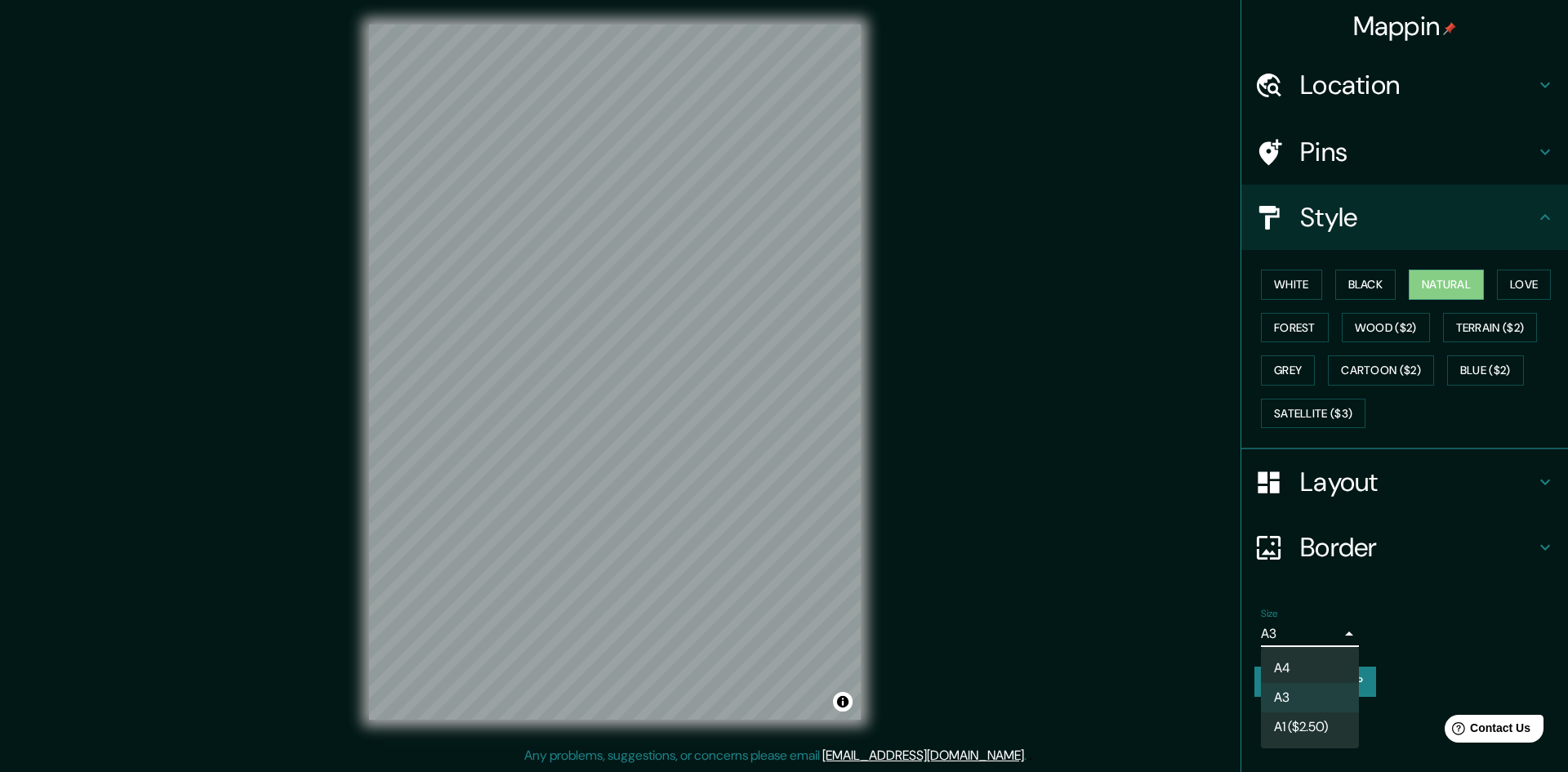
click at [1322, 679] on li "A4" at bounding box center [1310, 668] width 98 height 29
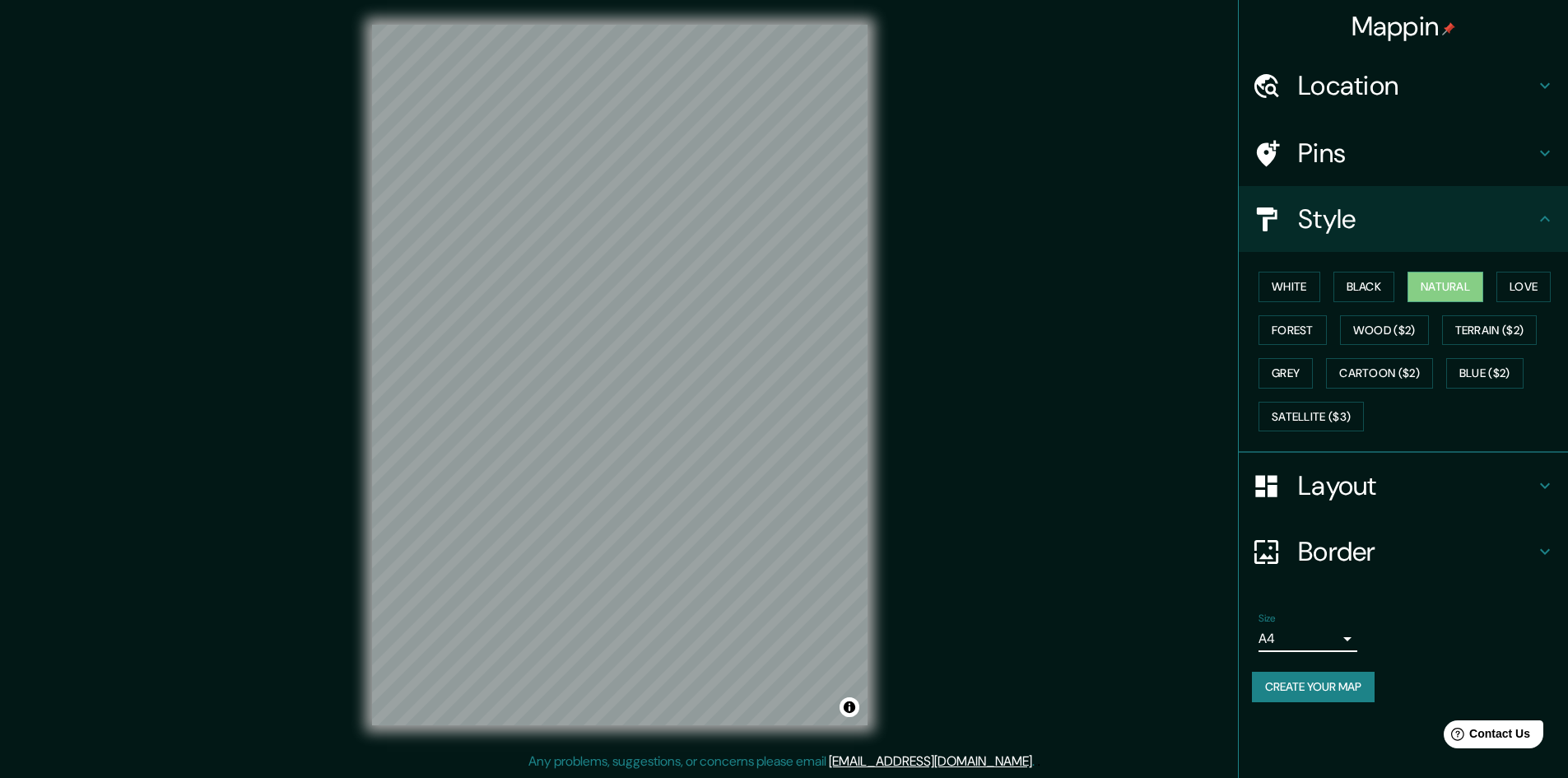
click at [1334, 696] on button "Create your map" at bounding box center [1313, 687] width 122 height 30
click at [1458, 286] on button "Natural" at bounding box center [1446, 286] width 76 height 30
drag, startPoint x: 827, startPoint y: 727, endPoint x: 916, endPoint y: 718, distance: 89.5
click at [916, 718] on div "Mappin Location Hernando De Luque, Cerro Colorado, Departamento de Arequipa, Pe…" at bounding box center [784, 388] width 1568 height 780
click at [850, 704] on button "Toggle attribution" at bounding box center [849, 707] width 20 height 20
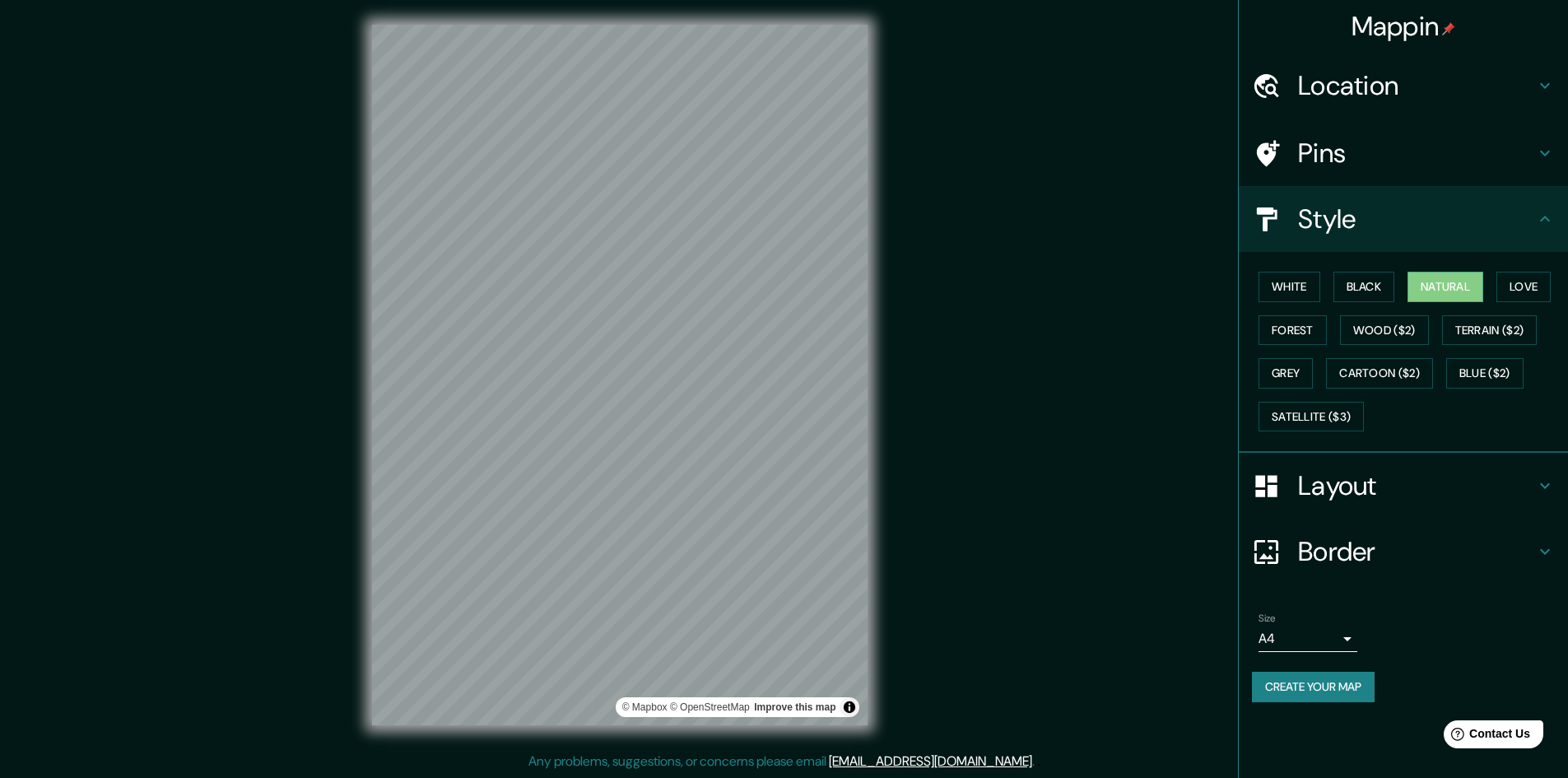
click at [989, 680] on div "Mappin Location Hernando De Luque, Cerro Colorado, Departamento de Arequipa, Pe…" at bounding box center [784, 388] width 1568 height 780
click at [1362, 685] on button "Create your map" at bounding box center [1313, 687] width 122 height 30
drag, startPoint x: 878, startPoint y: 536, endPoint x: 1018, endPoint y: 408, distance: 189.7
click at [1018, 408] on div "Mappin Location Hernando De Luque, Cerro Colorado, Departamento de Arequipa, Pe…" at bounding box center [784, 388] width 1568 height 780
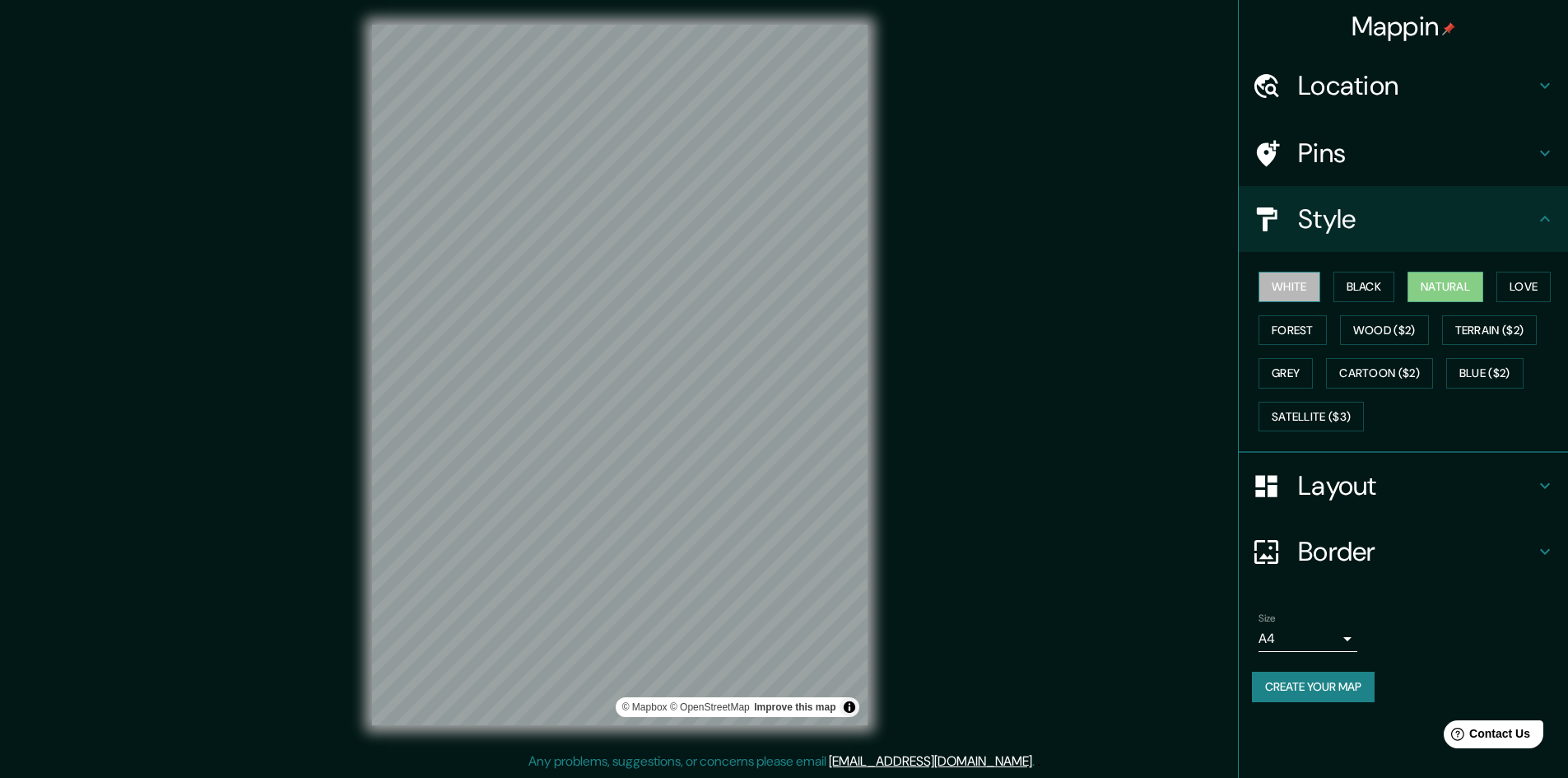
click at [1295, 292] on button "White" at bounding box center [1290, 286] width 62 height 30
click at [1334, 682] on button "Create your map" at bounding box center [1313, 687] width 122 height 30
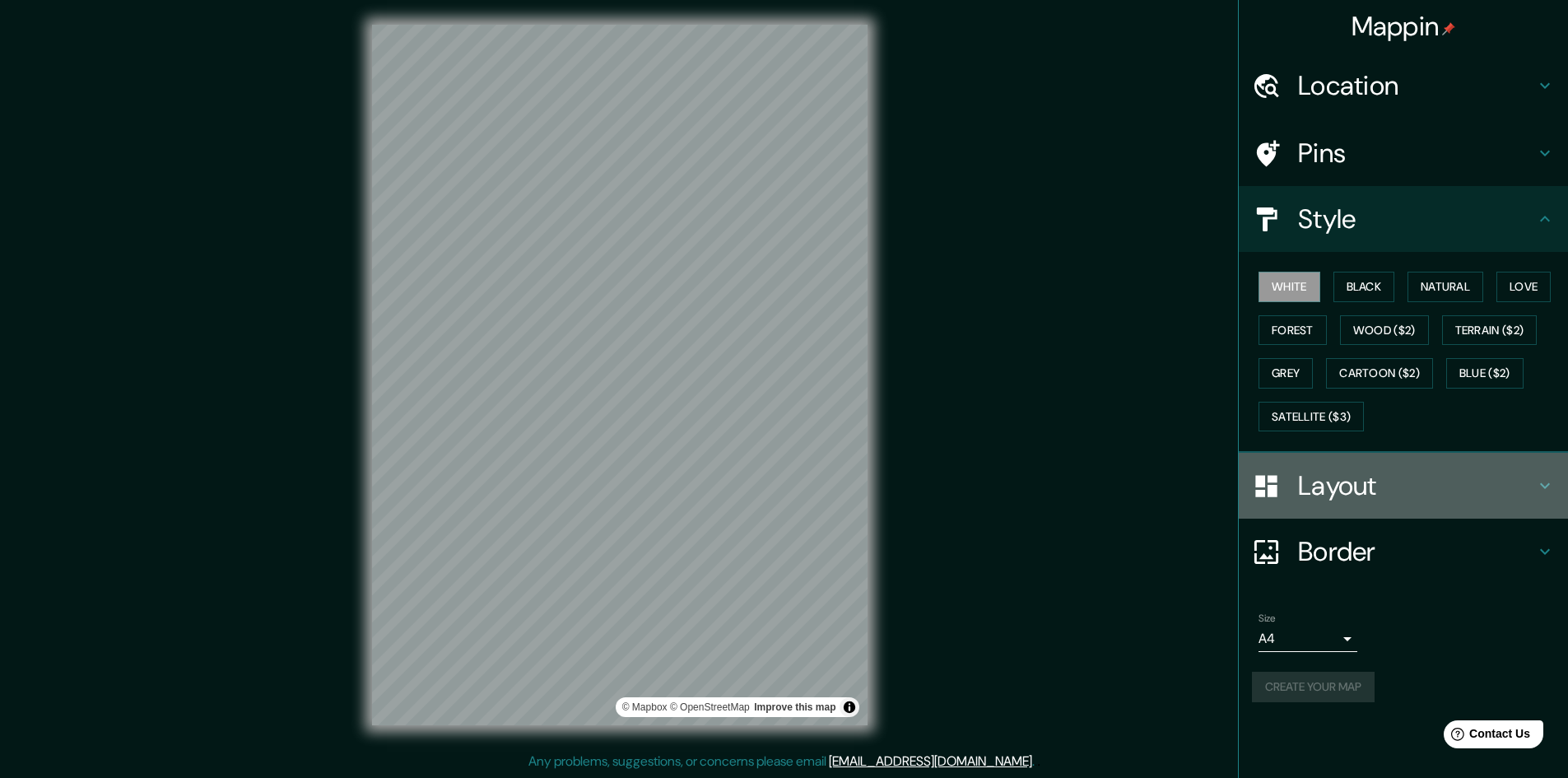
click at [1361, 488] on h4 "Layout" at bounding box center [1416, 486] width 237 height 33
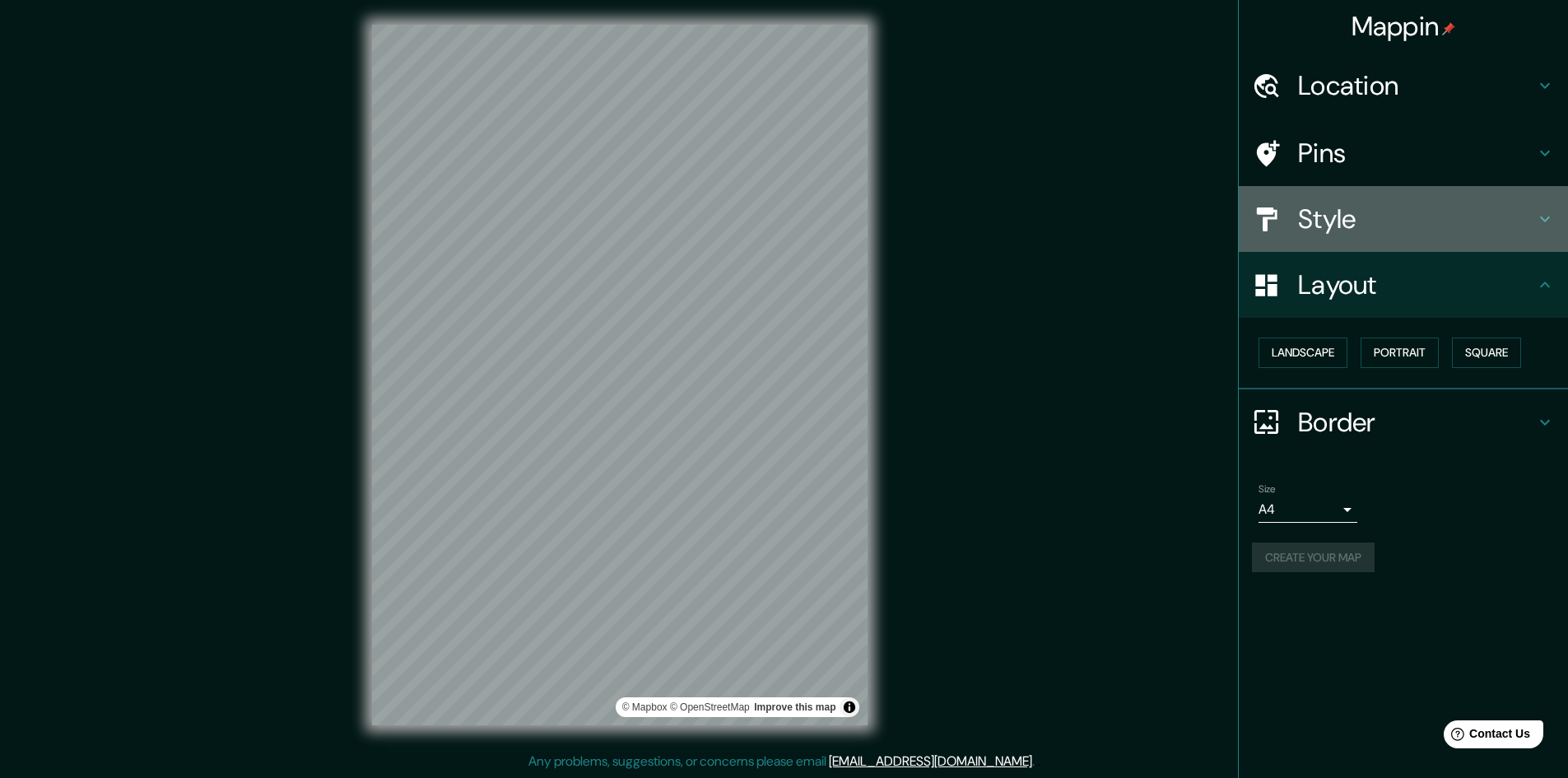
click at [1348, 234] on h4 "Style" at bounding box center [1416, 219] width 237 height 33
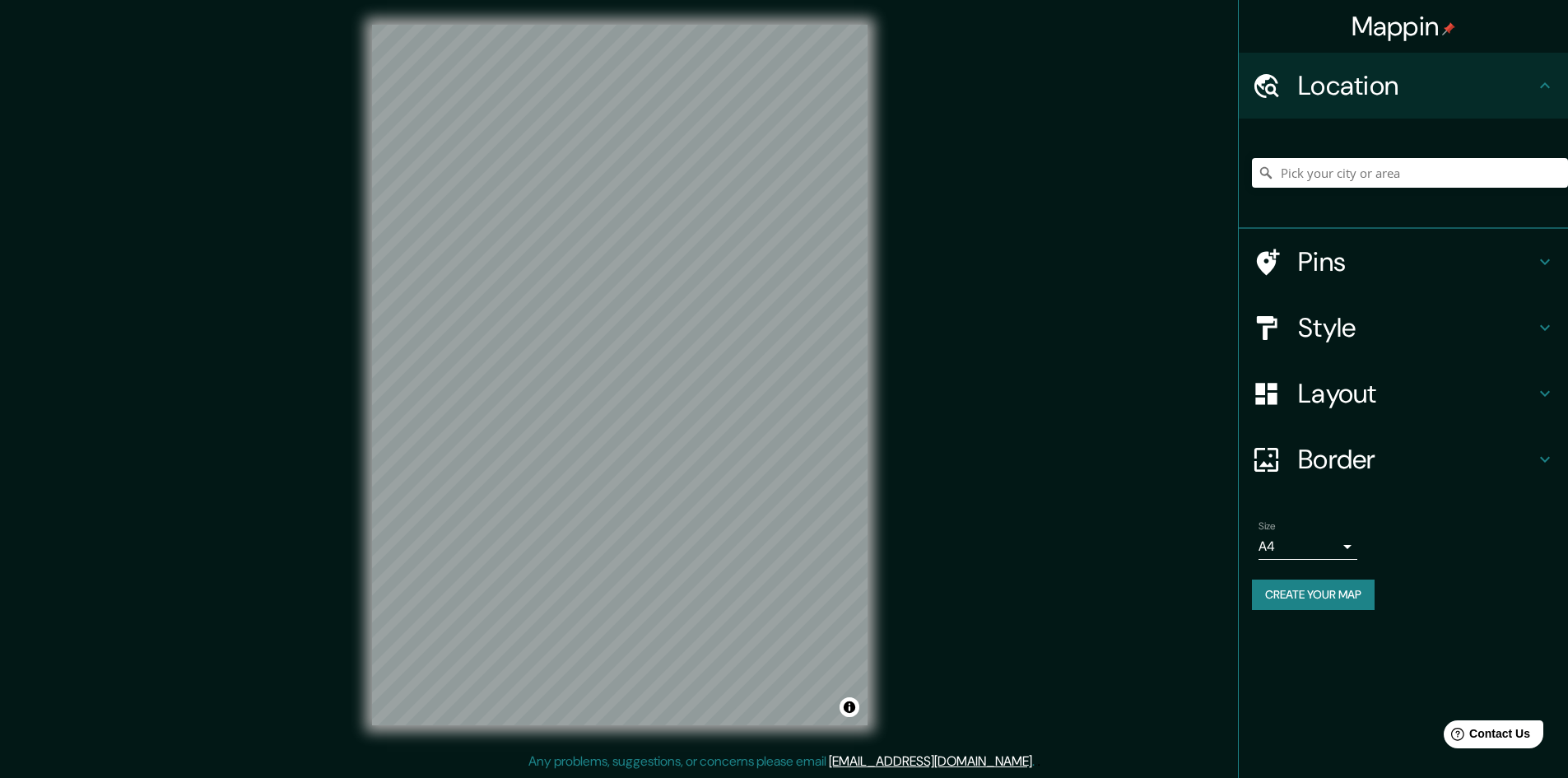
scroll to position [2, 0]
click at [1402, 169] on input "Pick your city or area" at bounding box center [1409, 173] width 316 height 29
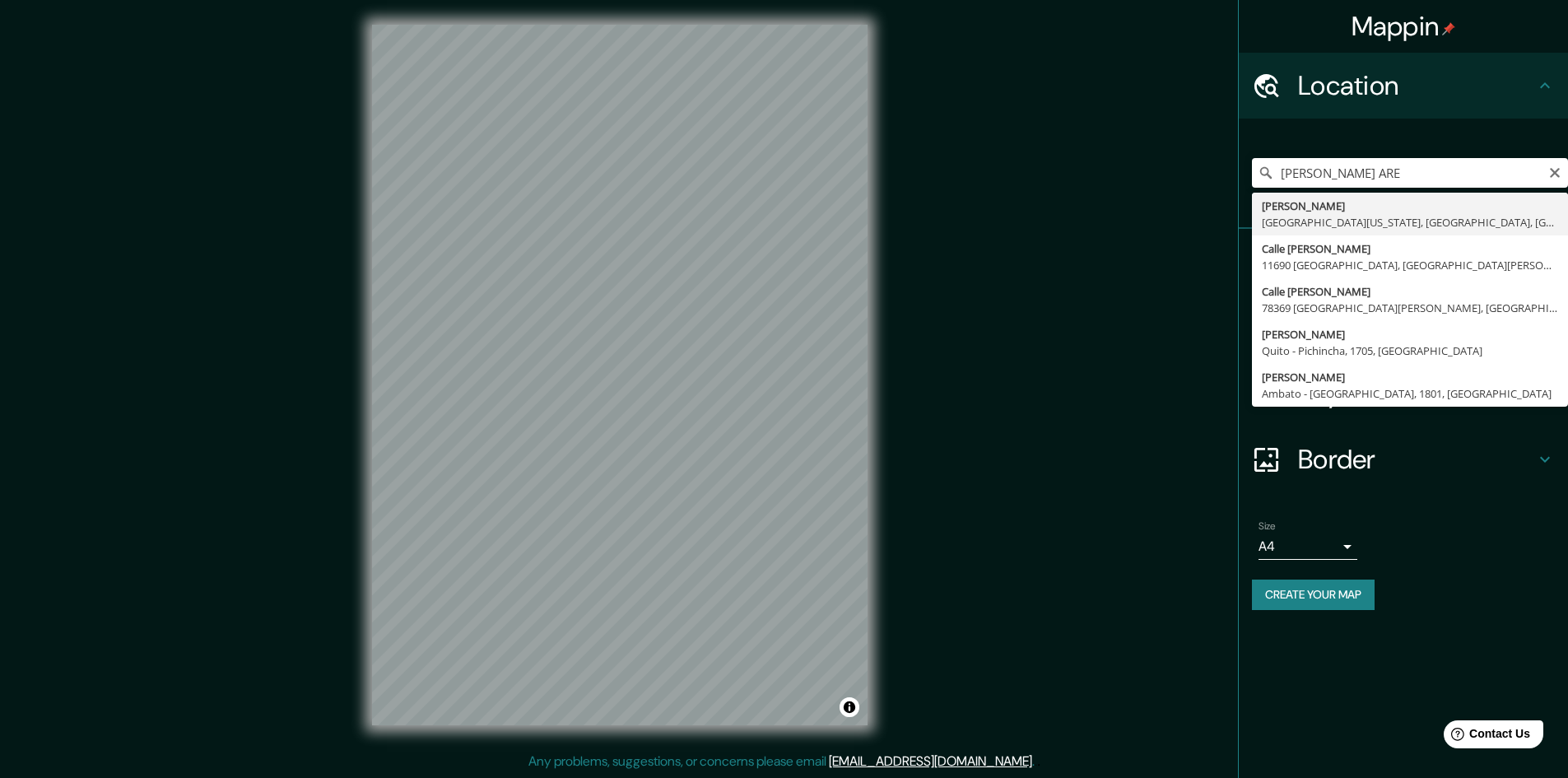
type input "[PERSON_NAME], [GEOGRAPHIC_DATA][US_STATE], [GEOGRAPHIC_DATA], [GEOGRAPHIC_DATA]"
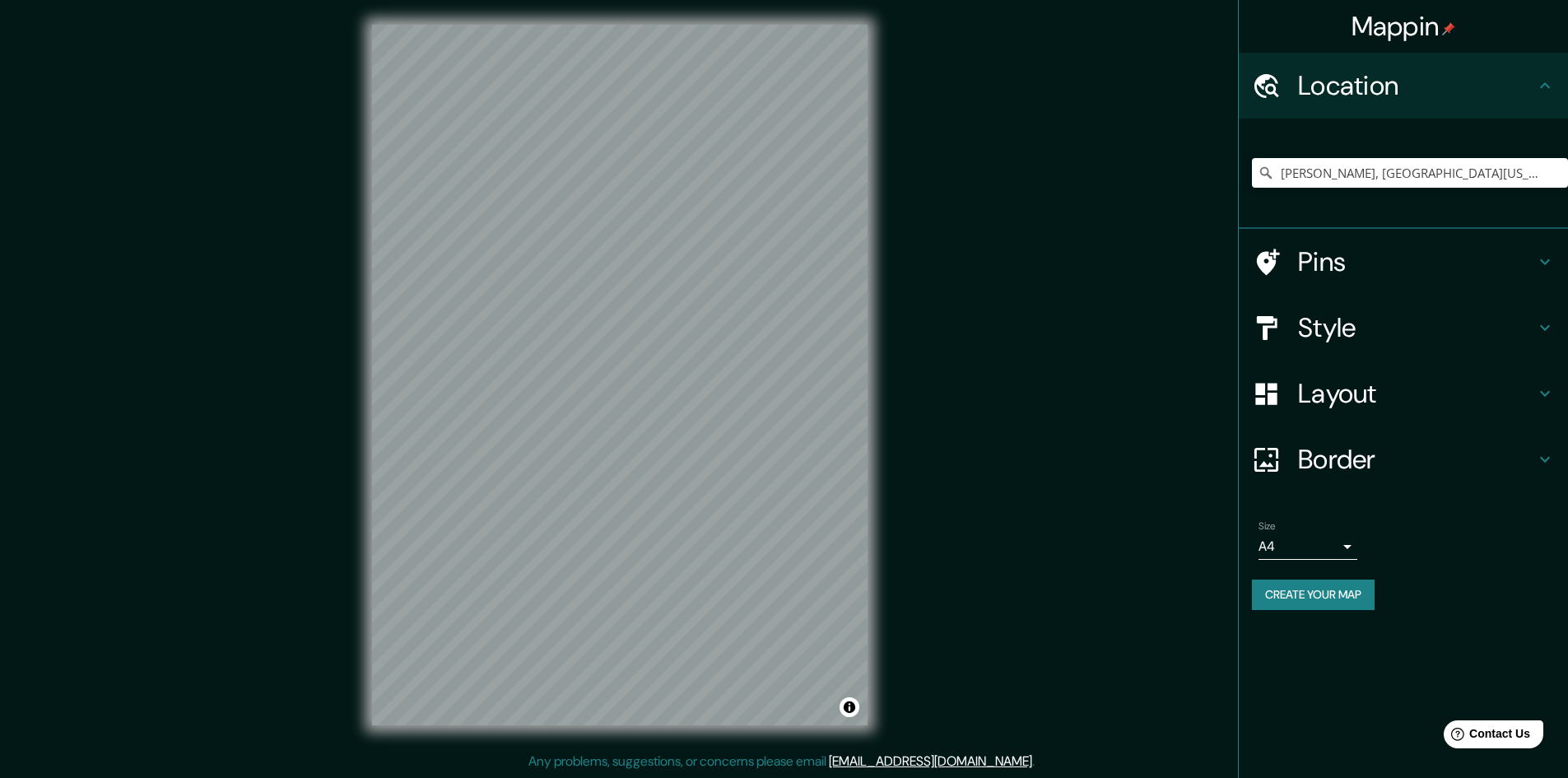
click at [1329, 600] on button "Create your map" at bounding box center [1313, 594] width 122 height 30
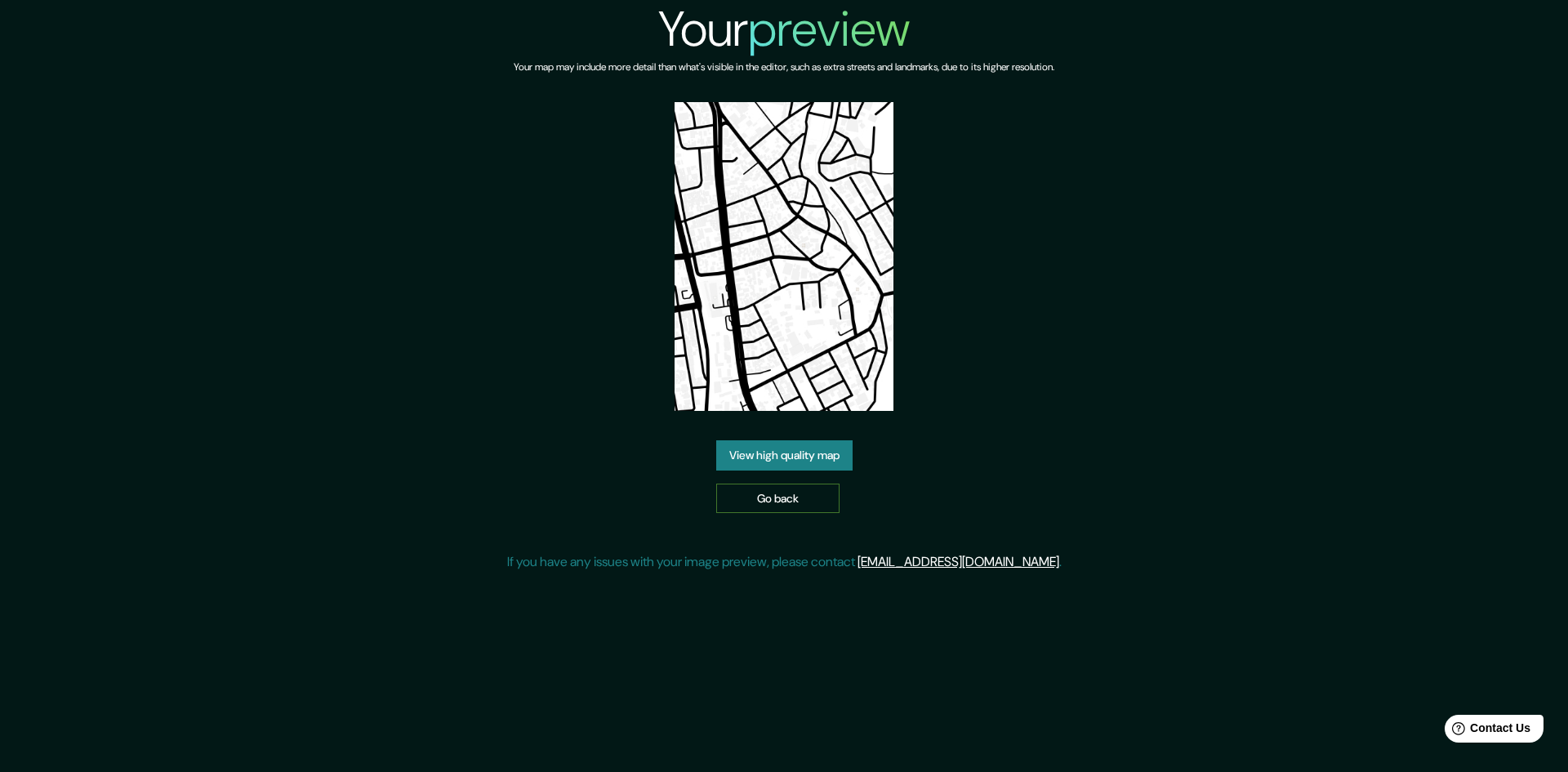
click at [772, 498] on link "Go back" at bounding box center [778, 498] width 123 height 30
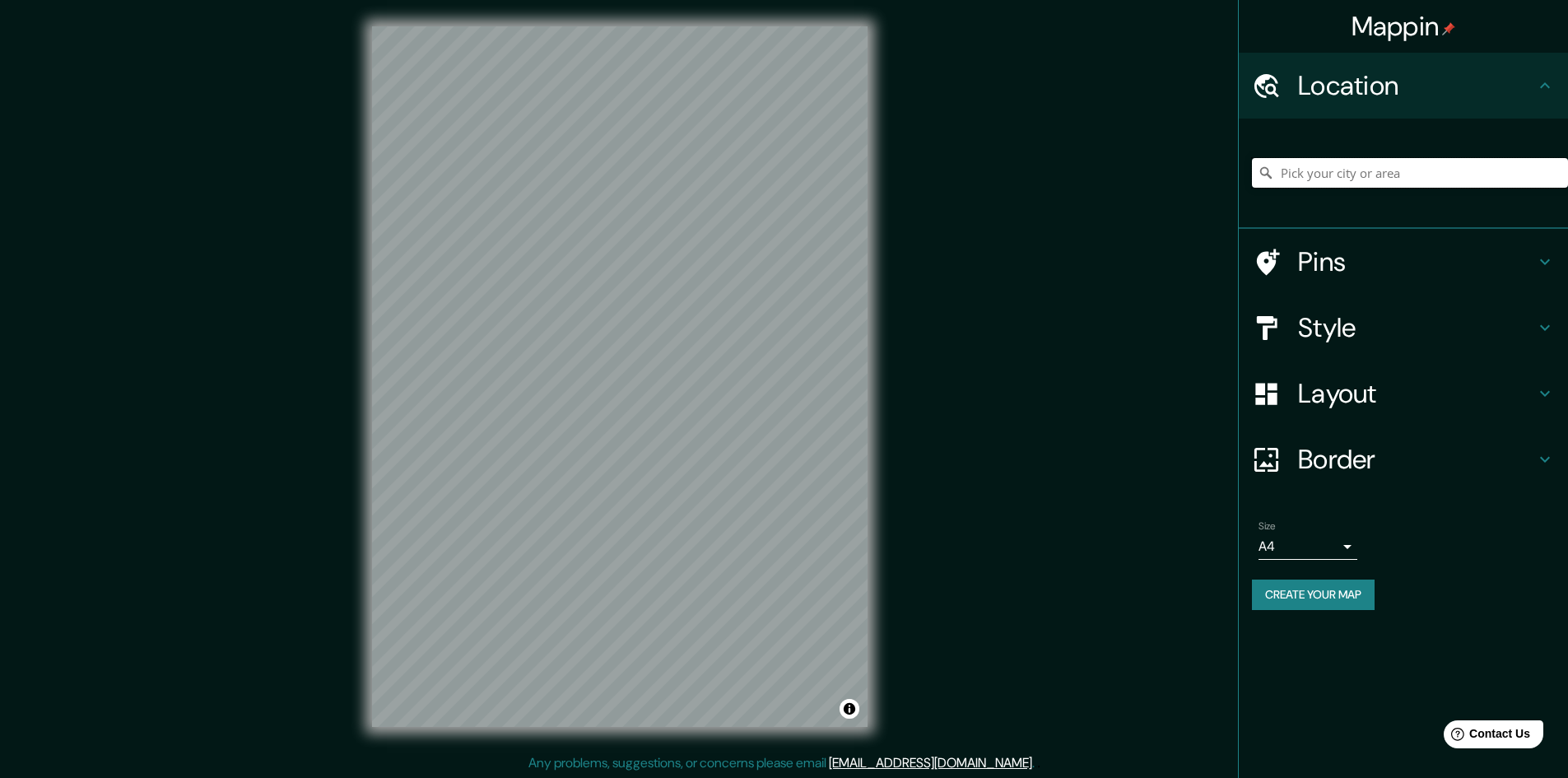
click at [1407, 184] on input "Pick your city or area" at bounding box center [1409, 173] width 316 height 29
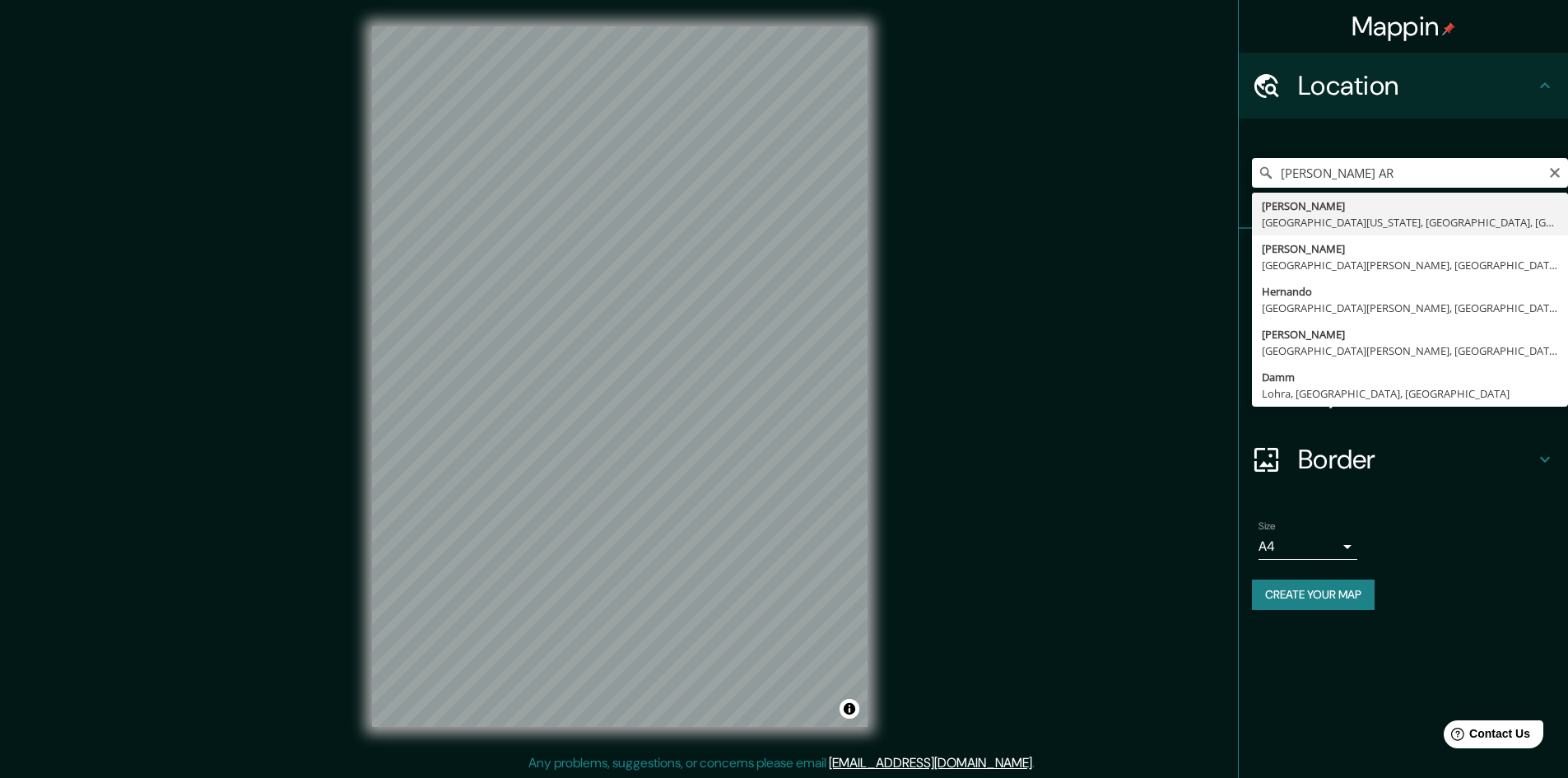
type input "Hernando De Luque, Cerro Colorado, Departamento de Arequipa, Perú"
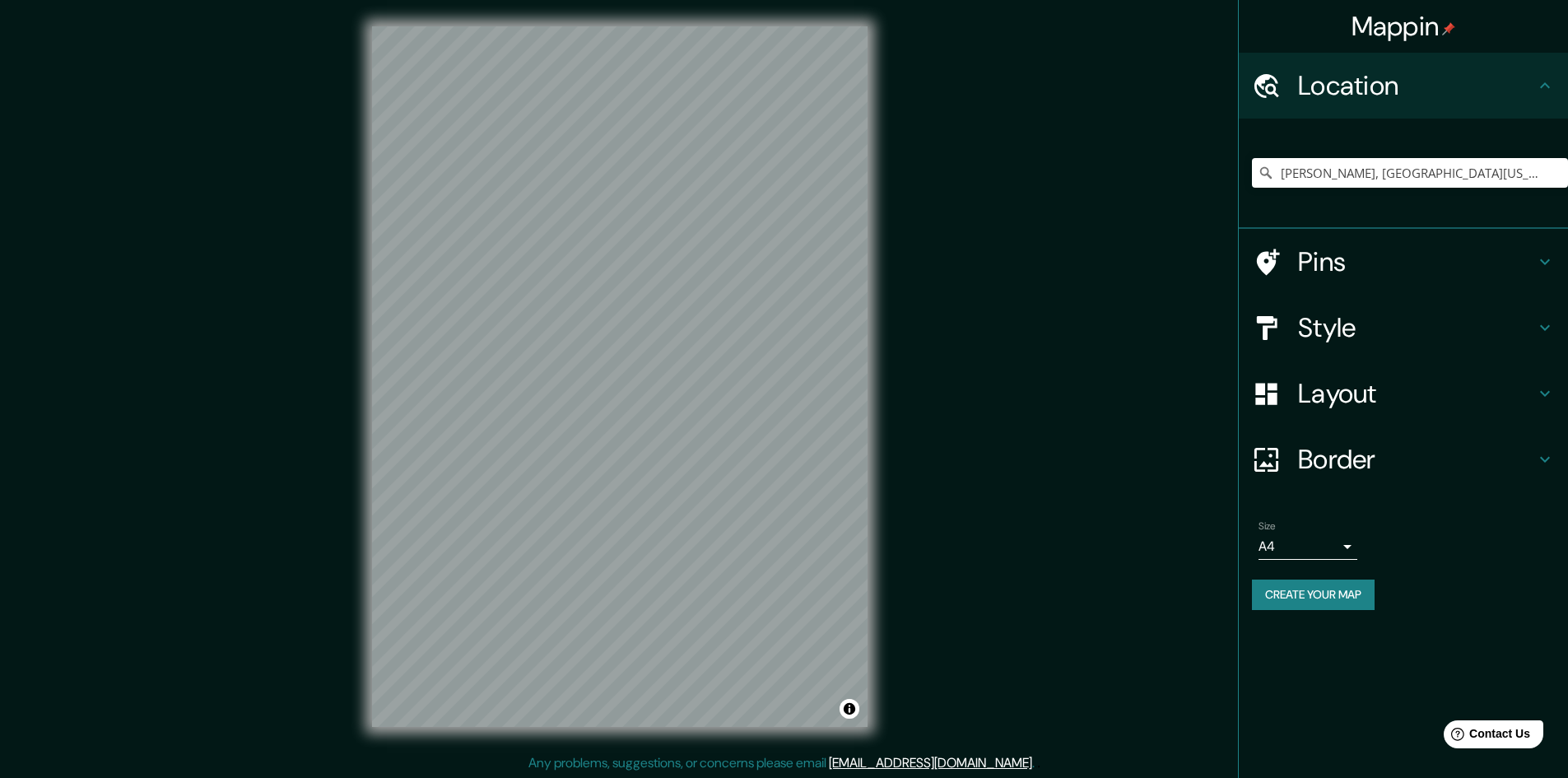
click at [1357, 335] on h4 "Style" at bounding box center [1416, 328] width 237 height 33
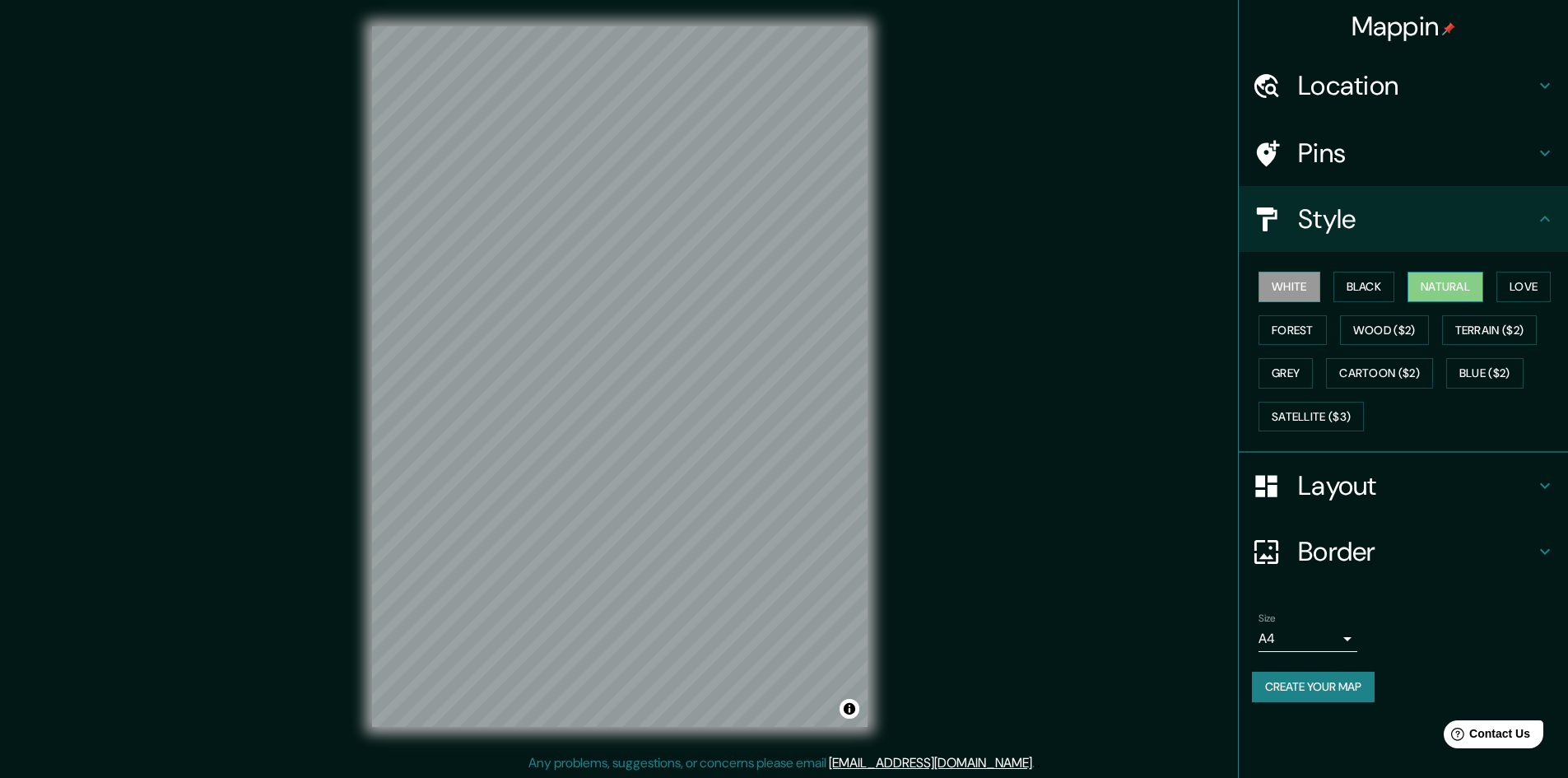
click at [1462, 281] on button "Natural" at bounding box center [1446, 286] width 76 height 30
click at [1294, 685] on button "Create your map" at bounding box center [1313, 687] width 122 height 30
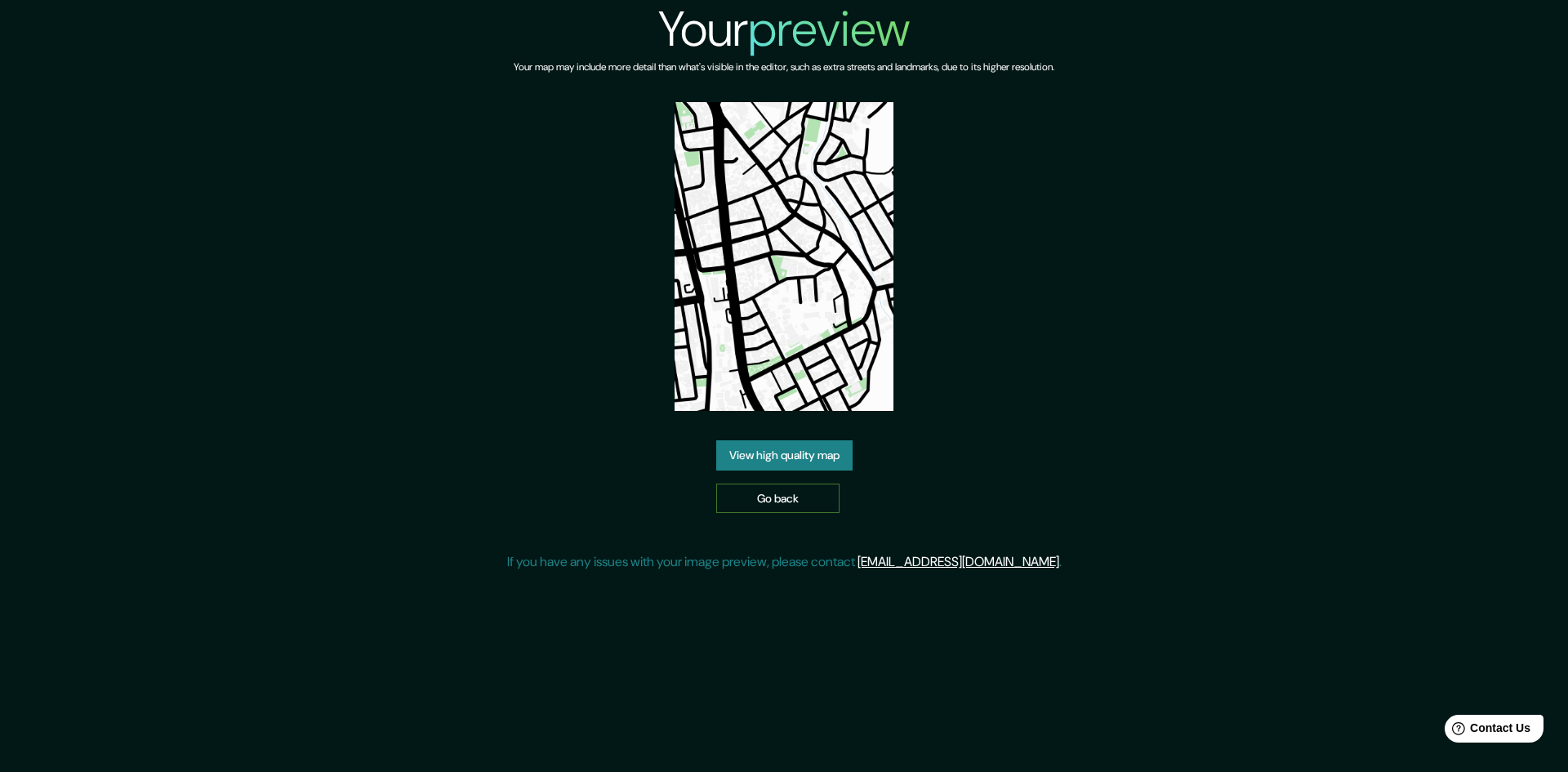
click at [822, 501] on link "Go back" at bounding box center [778, 498] width 123 height 30
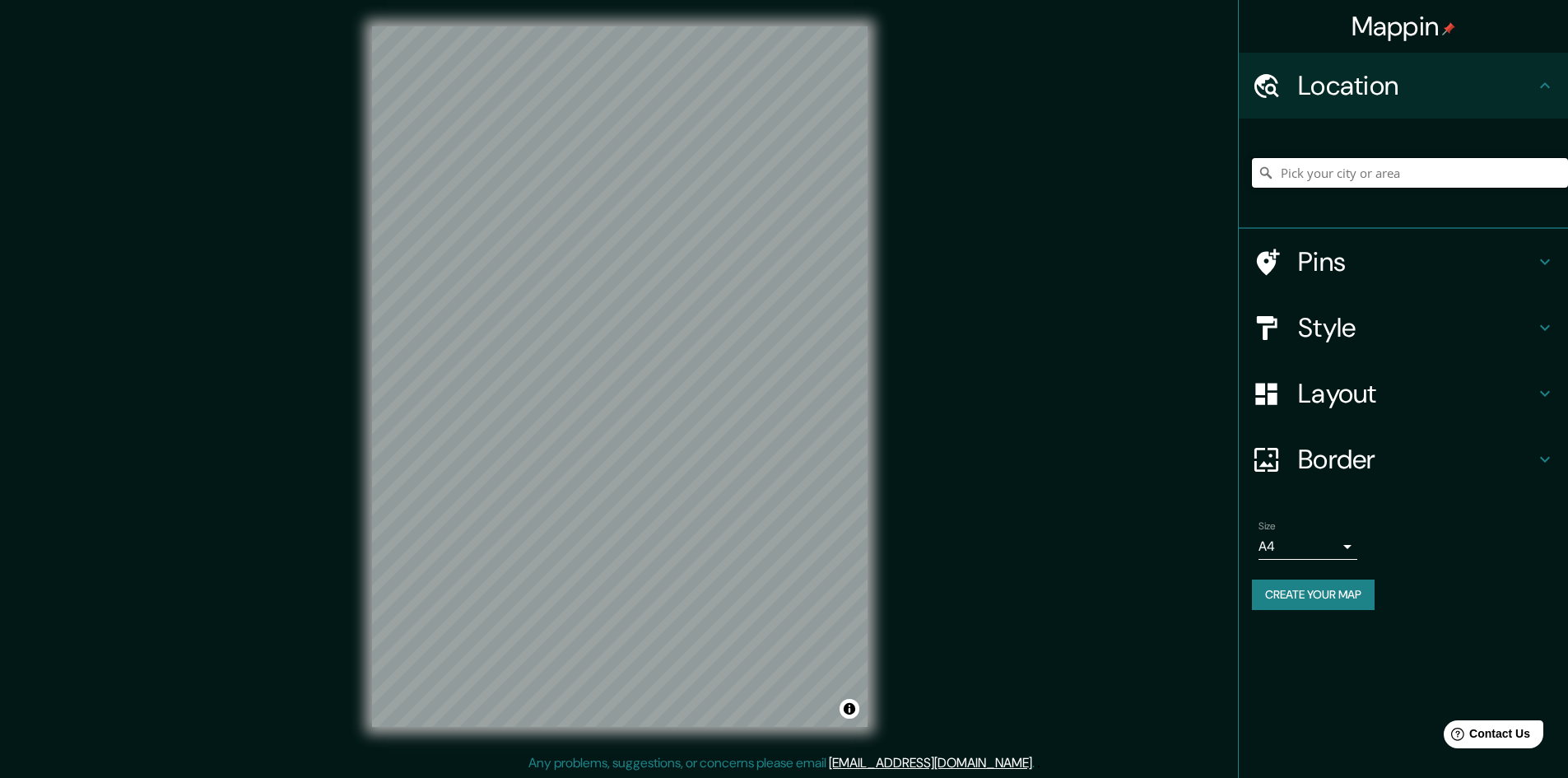
click at [1352, 172] on input "Pick your city or area" at bounding box center [1409, 173] width 316 height 29
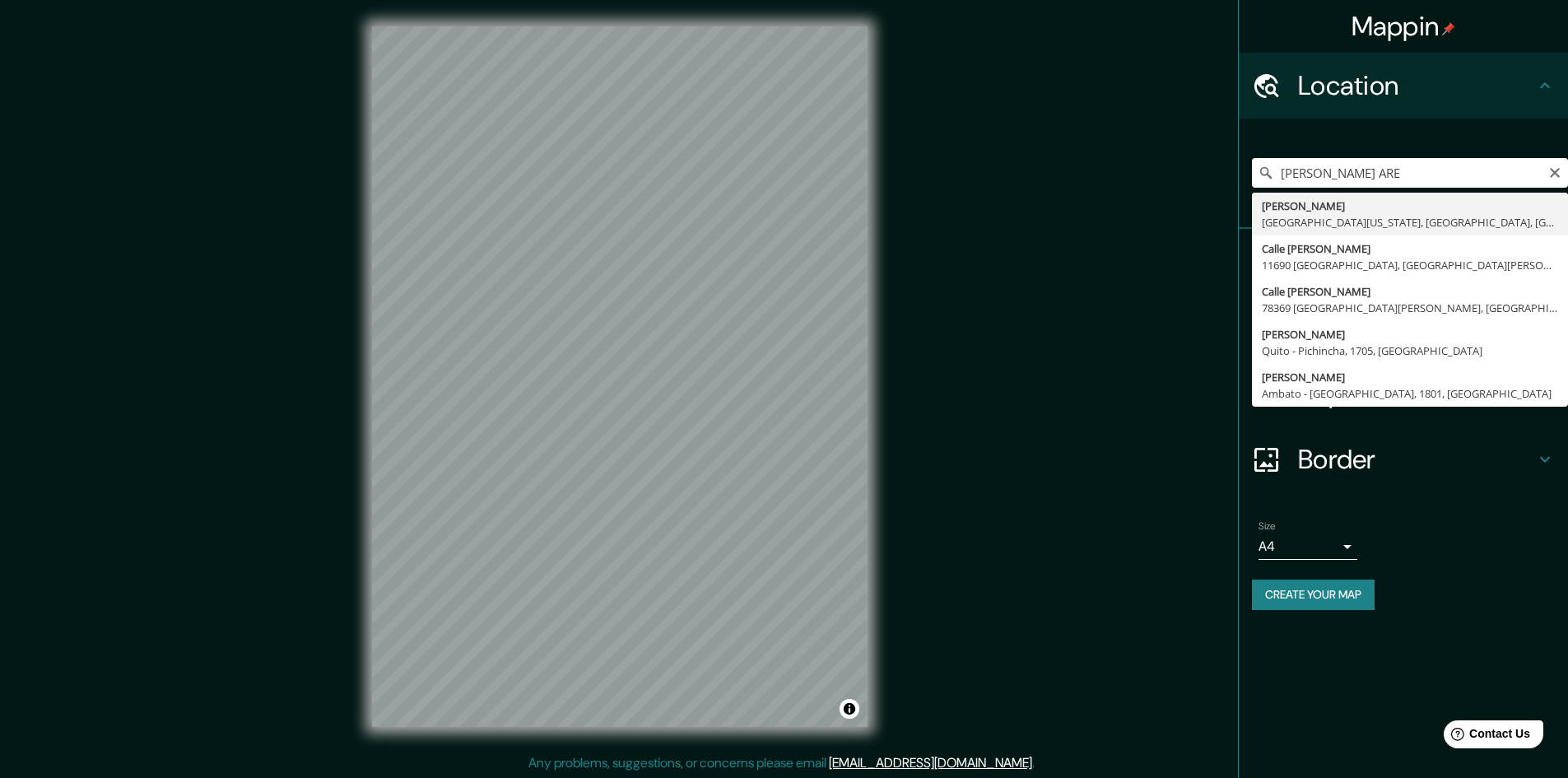
type input "Hernando De Luque, Cerro Colorado, Departamento de Arequipa, Perú"
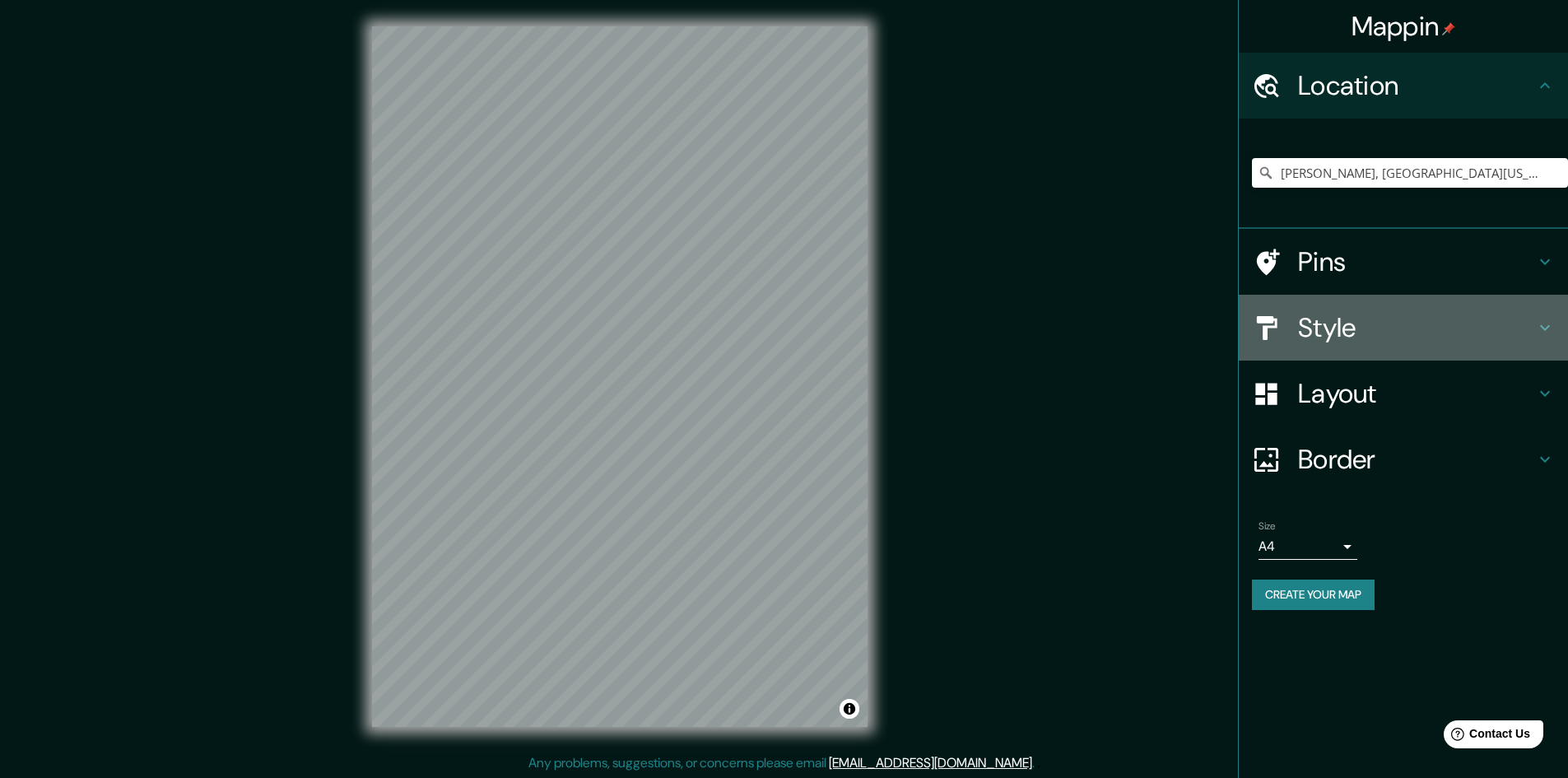
click at [1474, 332] on h4 "Style" at bounding box center [1416, 328] width 237 height 33
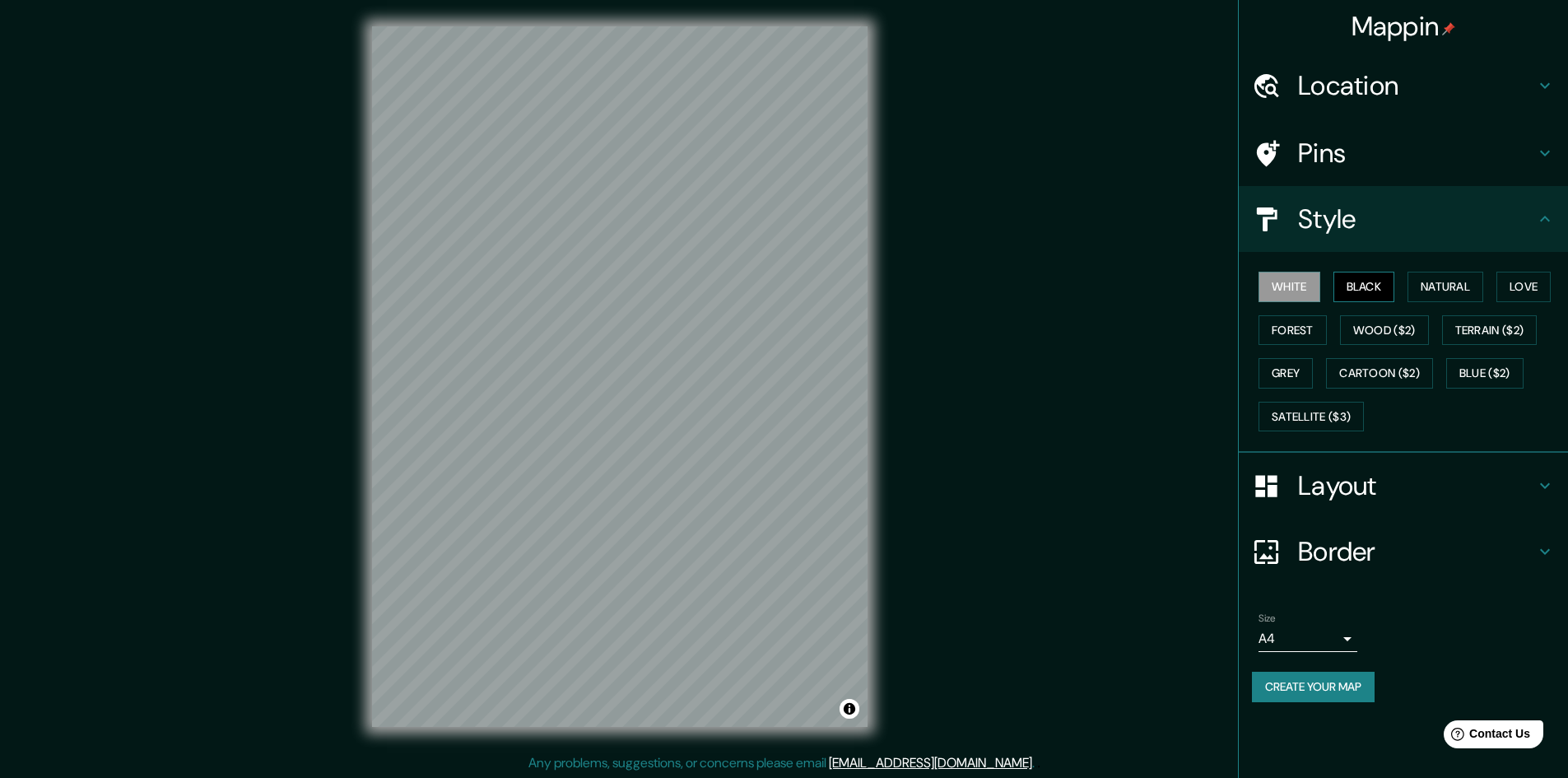
click at [1376, 283] on button "Black" at bounding box center [1365, 286] width 62 height 30
click at [1429, 282] on button "Natural" at bounding box center [1446, 286] width 76 height 30
click at [1402, 280] on div "White Black Natural Love Forest Wood ($2) Terrain ($2) Grey Cartoon ($2) Blue (…" at bounding box center [1409, 351] width 316 height 173
click at [1383, 279] on button "Black" at bounding box center [1365, 286] width 62 height 30
click at [1525, 285] on button "Love" at bounding box center [1523, 286] width 54 height 30
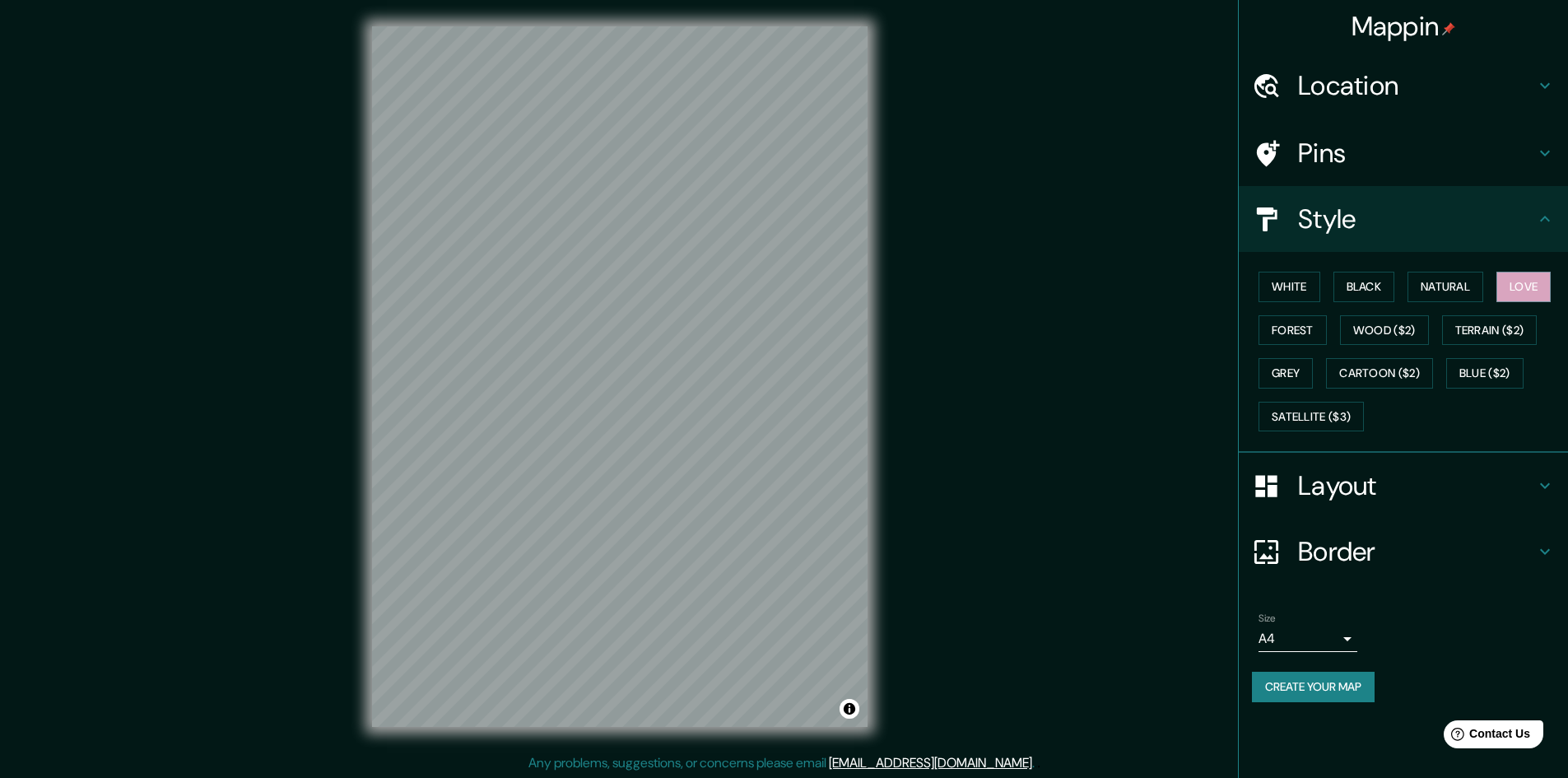
click at [1363, 683] on button "Create your map" at bounding box center [1313, 687] width 122 height 30
